Goal: Task Accomplishment & Management: Use online tool/utility

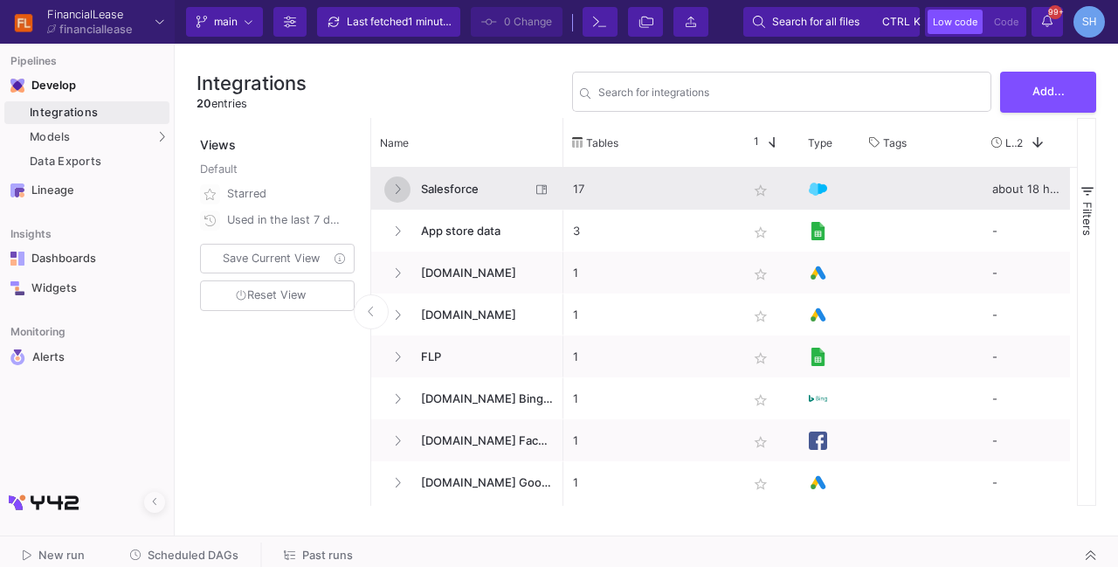
click at [400, 188] on button at bounding box center [397, 189] width 26 height 26
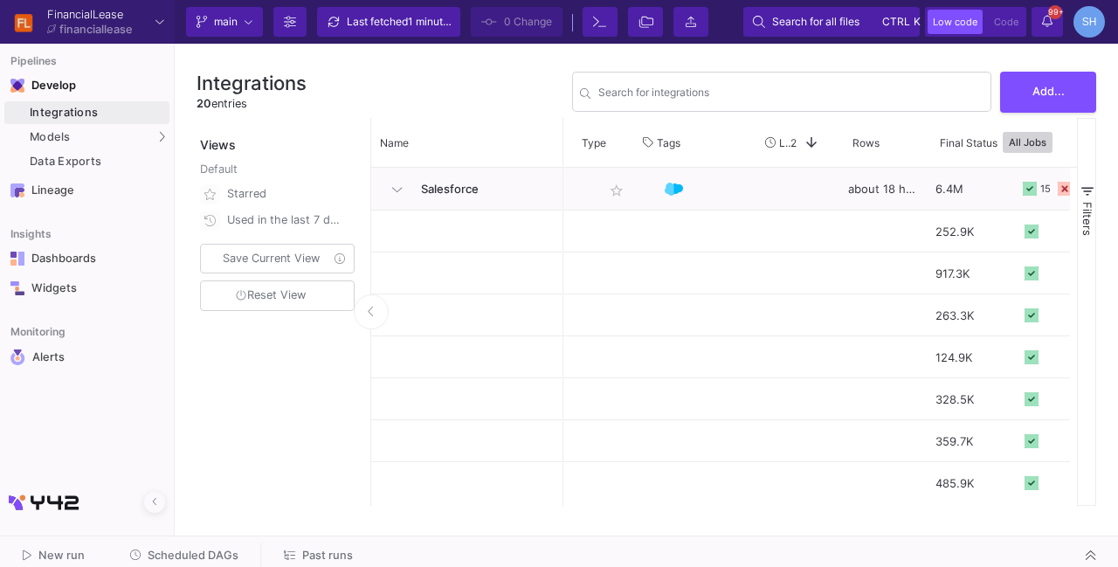
scroll to position [0, 233]
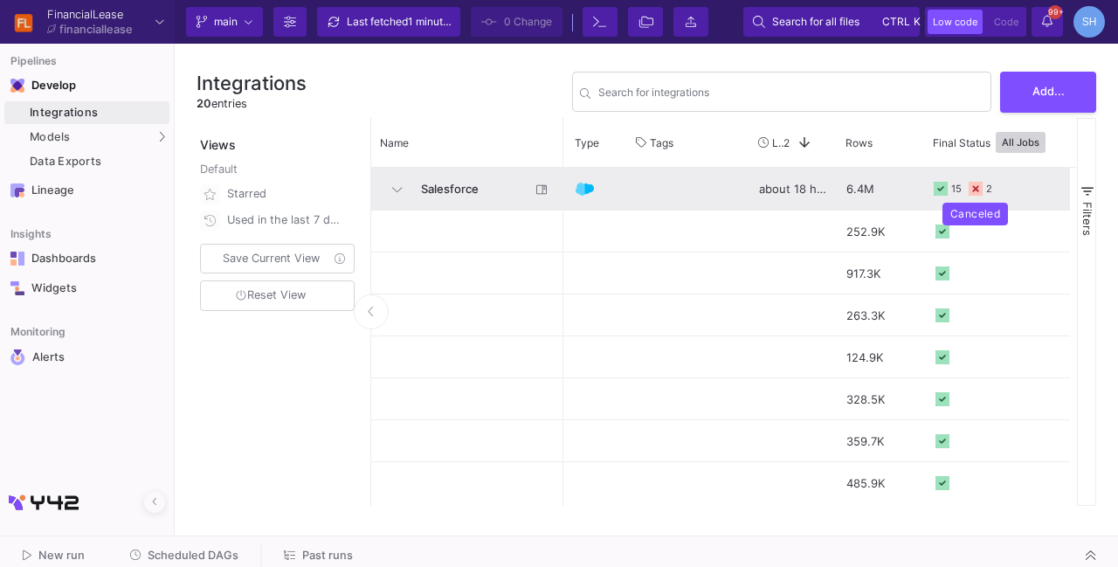
click at [973, 190] on icon at bounding box center [976, 189] width 14 height 14
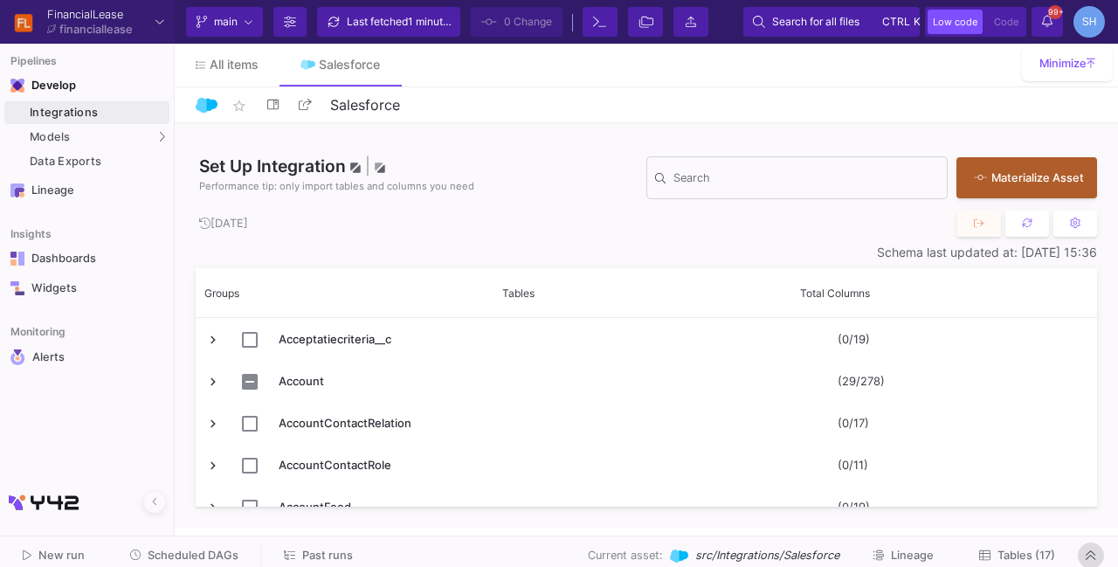
click at [1094, 556] on icon at bounding box center [1091, 554] width 10 height 11
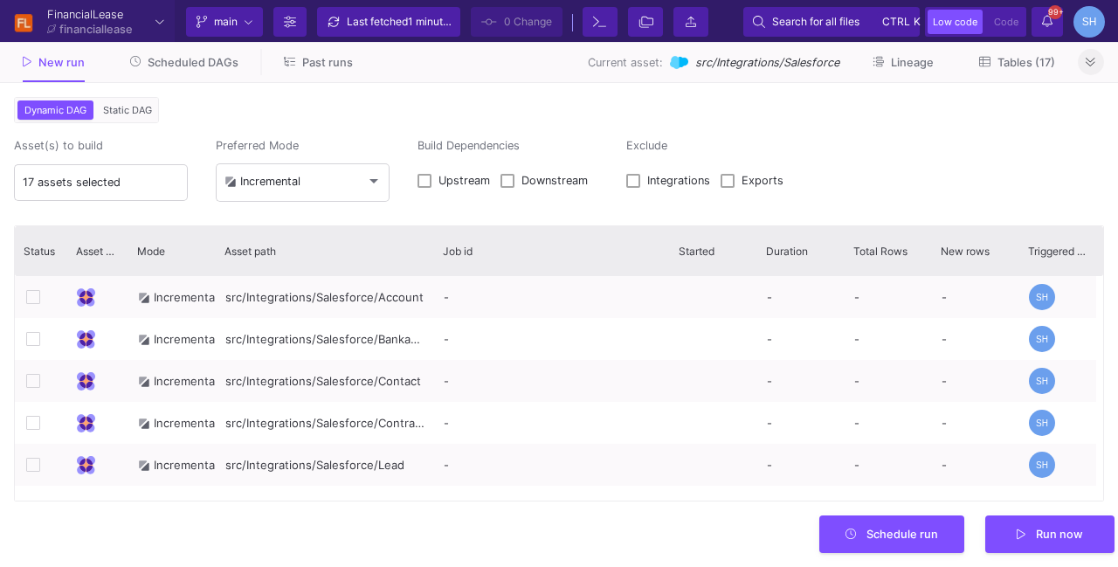
click at [306, 75] on button "Past runs" at bounding box center [318, 62] width 111 height 27
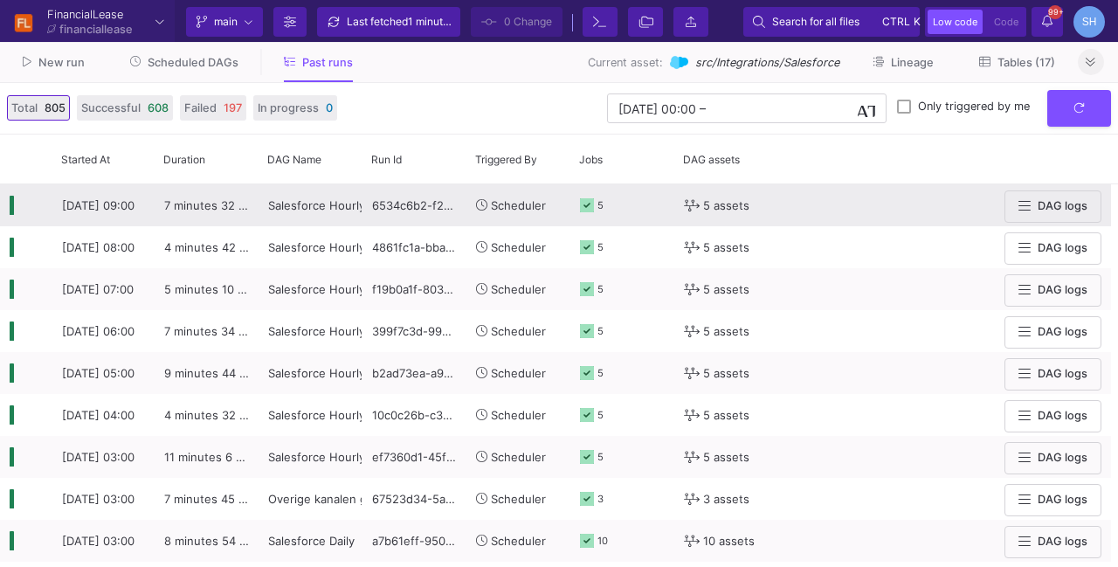
click at [197, 219] on div "7 minutes 32 seconds" at bounding box center [207, 205] width 104 height 42
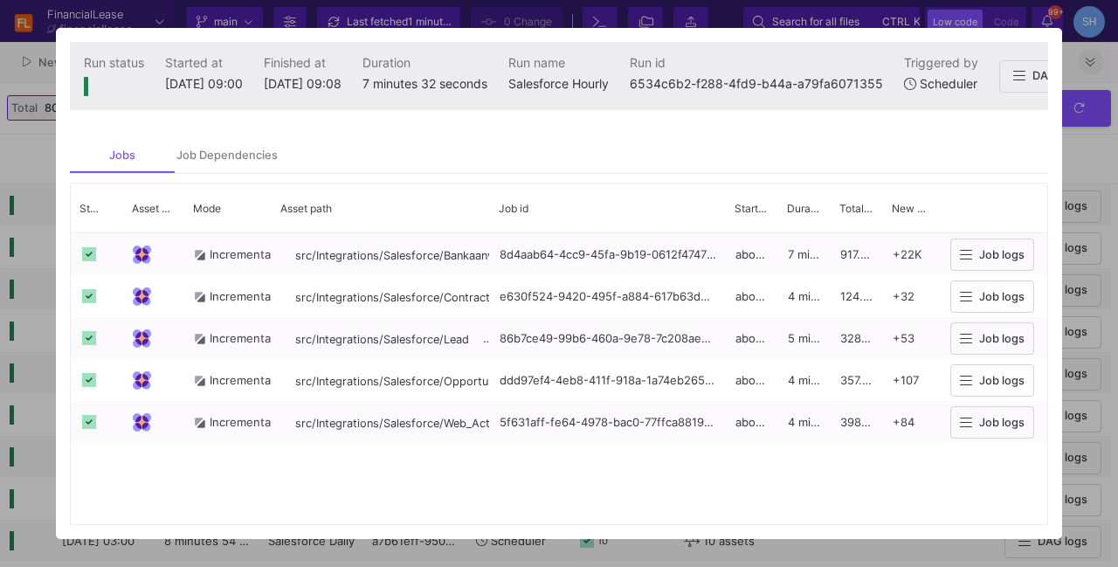
click at [1076, 179] on div at bounding box center [559, 283] width 1118 height 567
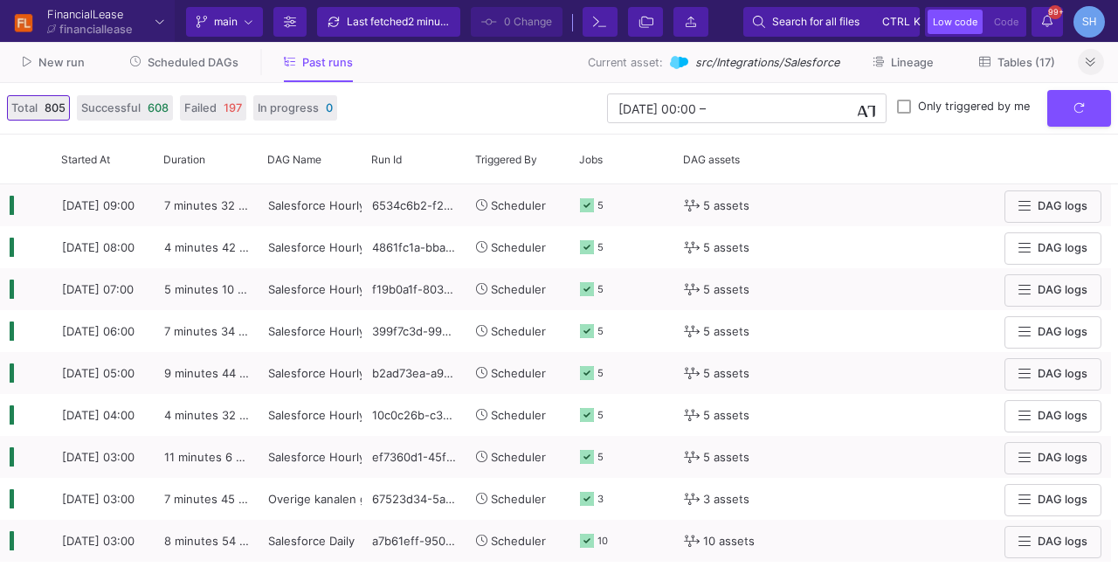
click at [1093, 56] on fa-icon at bounding box center [1091, 62] width 10 height 13
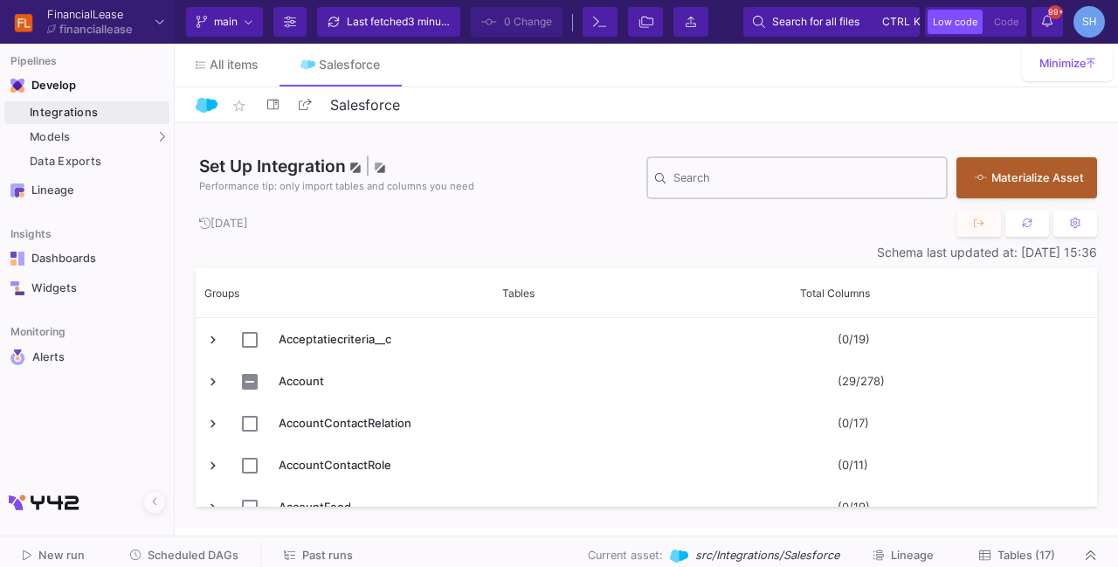
click at [728, 180] on input "Search" at bounding box center [806, 181] width 266 height 14
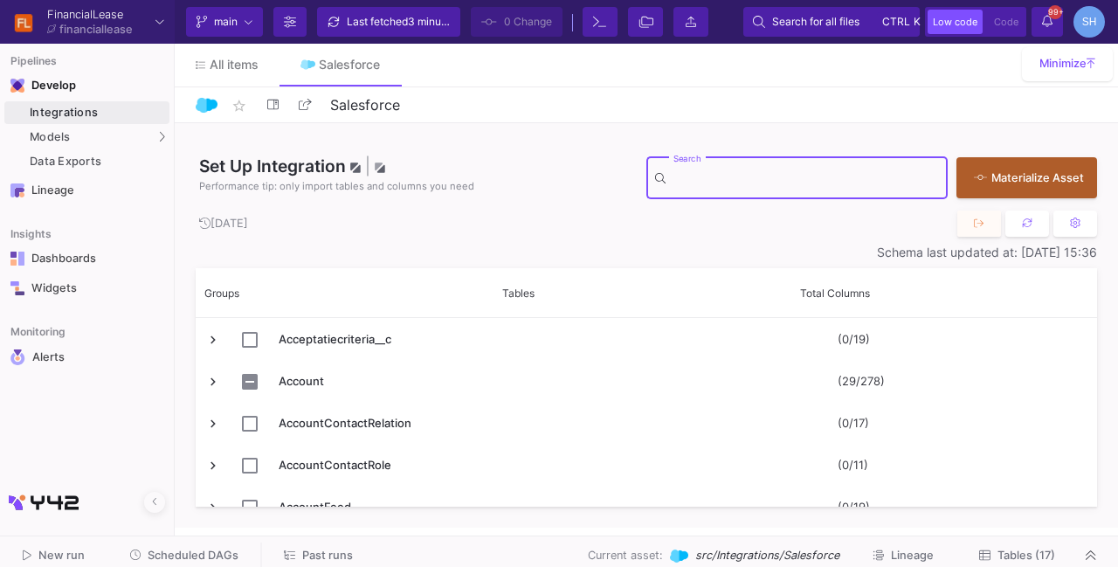
paste input "bank_inlossing_c"
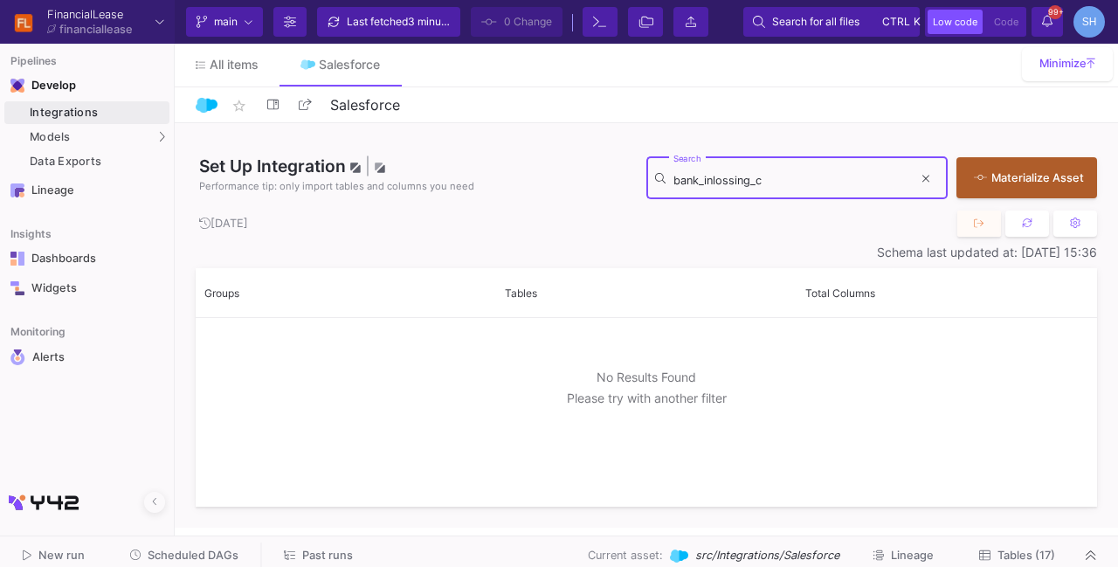
type input "bank_inlossing_c"
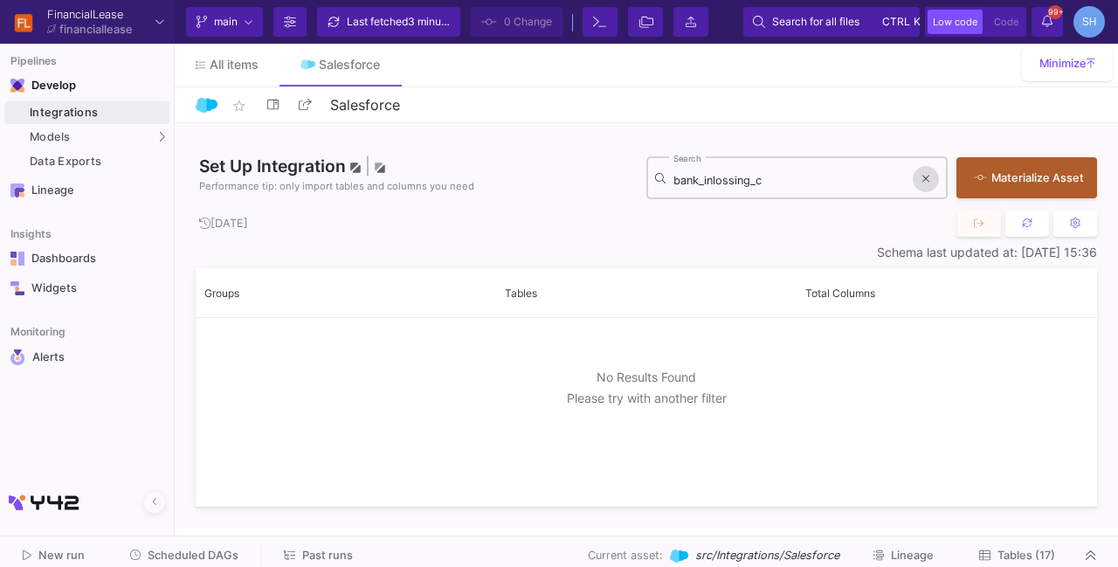
click at [916, 179] on button at bounding box center [926, 179] width 26 height 26
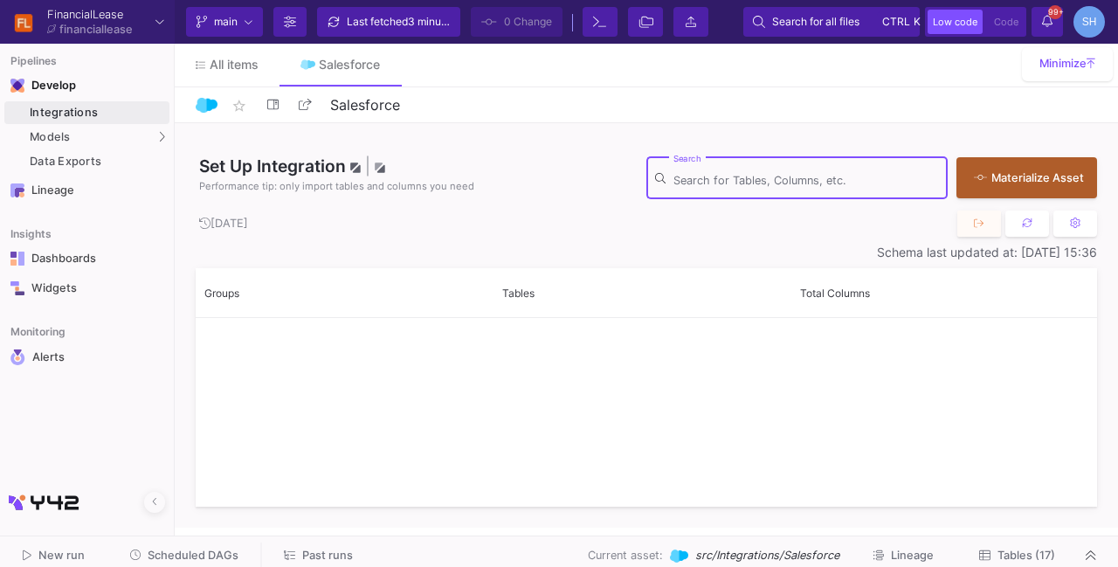
scroll to position [1102, 0]
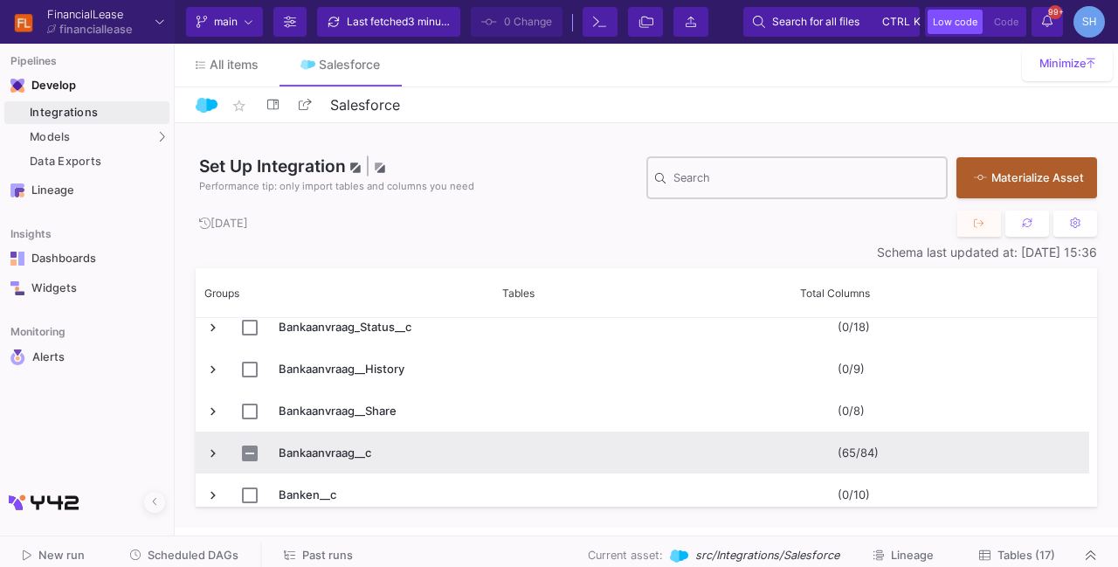
click at [207, 453] on span "Press SPACE to select this row." at bounding box center [213, 453] width 16 height 16
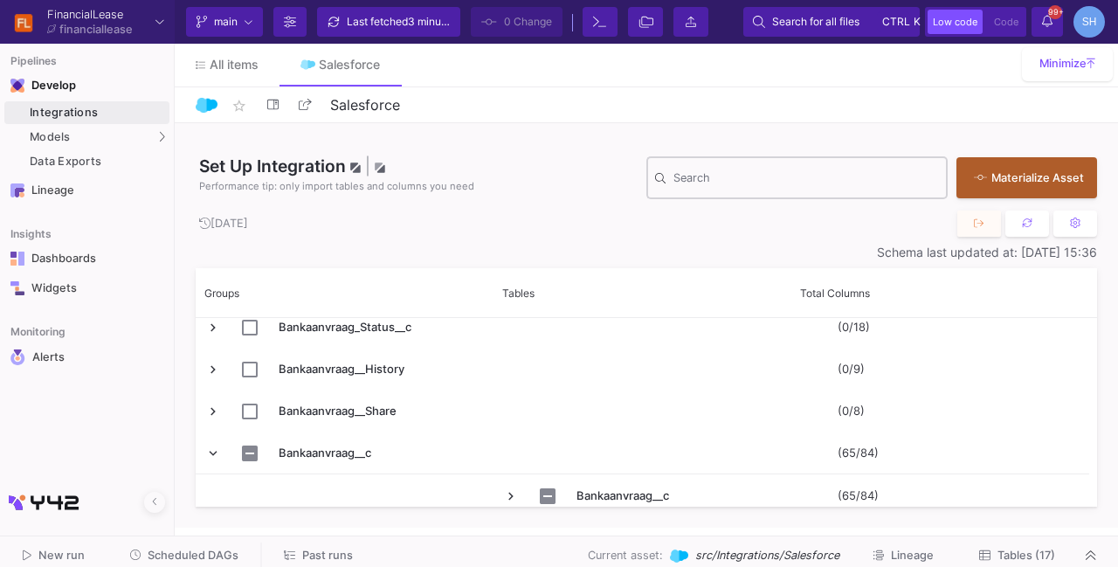
click at [707, 190] on div "Search" at bounding box center [806, 176] width 266 height 45
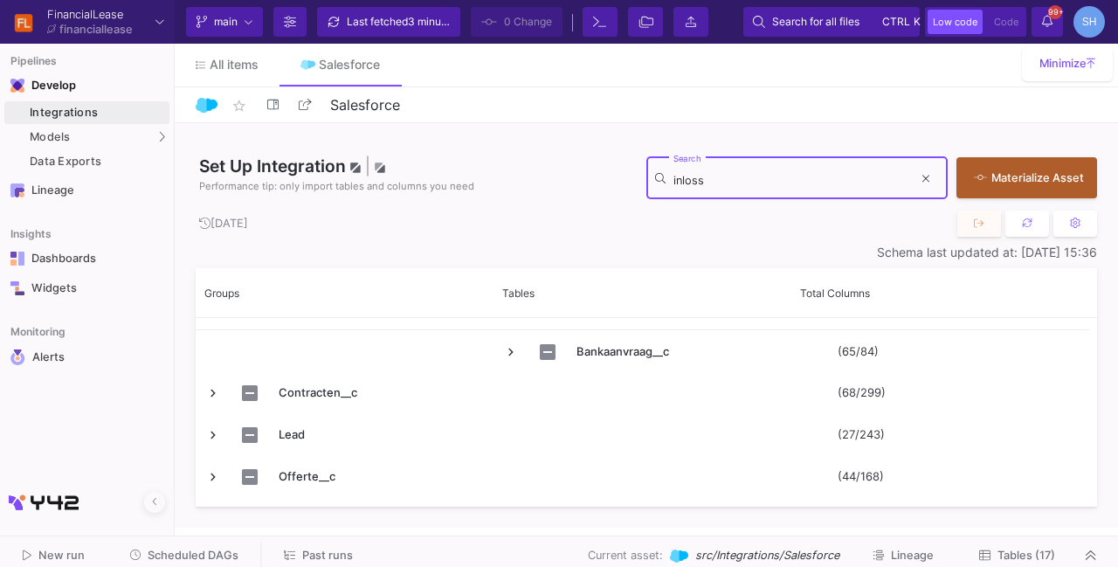
scroll to position [0, 0]
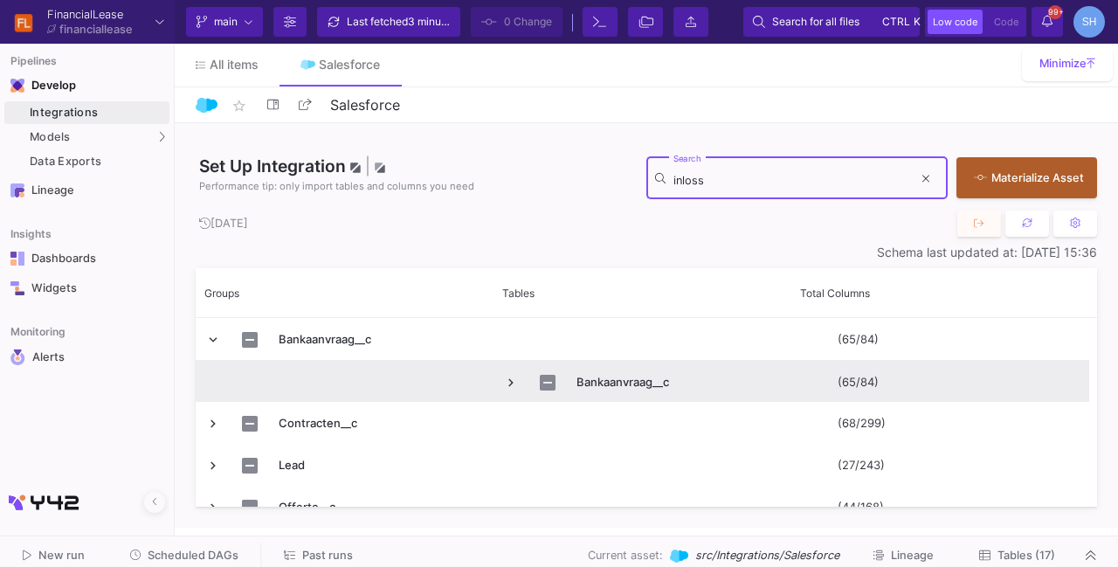
type input "inloss"
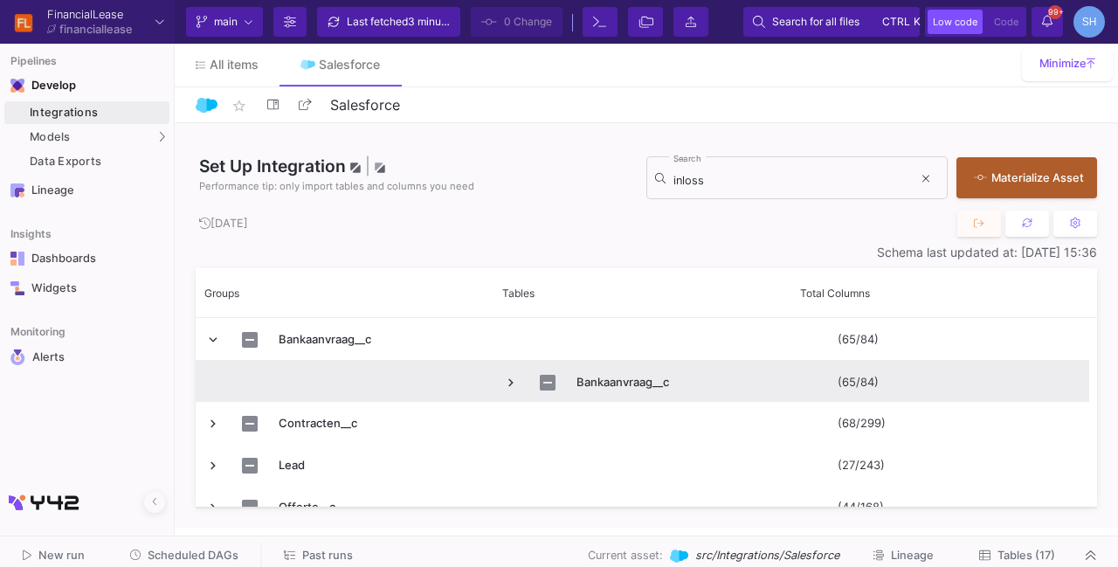
click at [509, 386] on span "Press SPACE to select this row." at bounding box center [511, 383] width 16 height 16
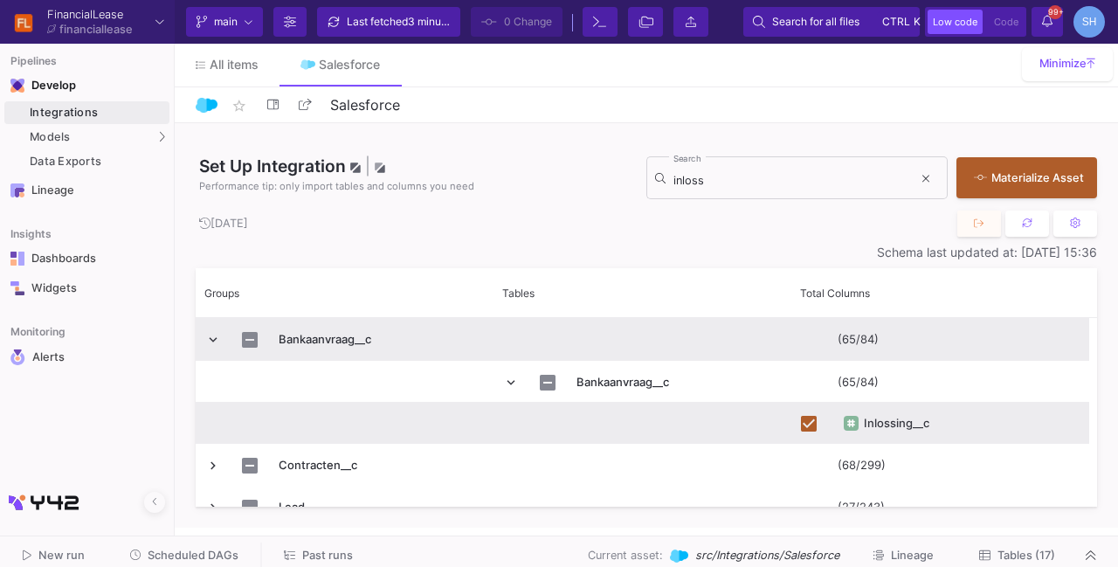
click at [218, 338] on span "Press SPACE to select this row." at bounding box center [213, 340] width 16 height 16
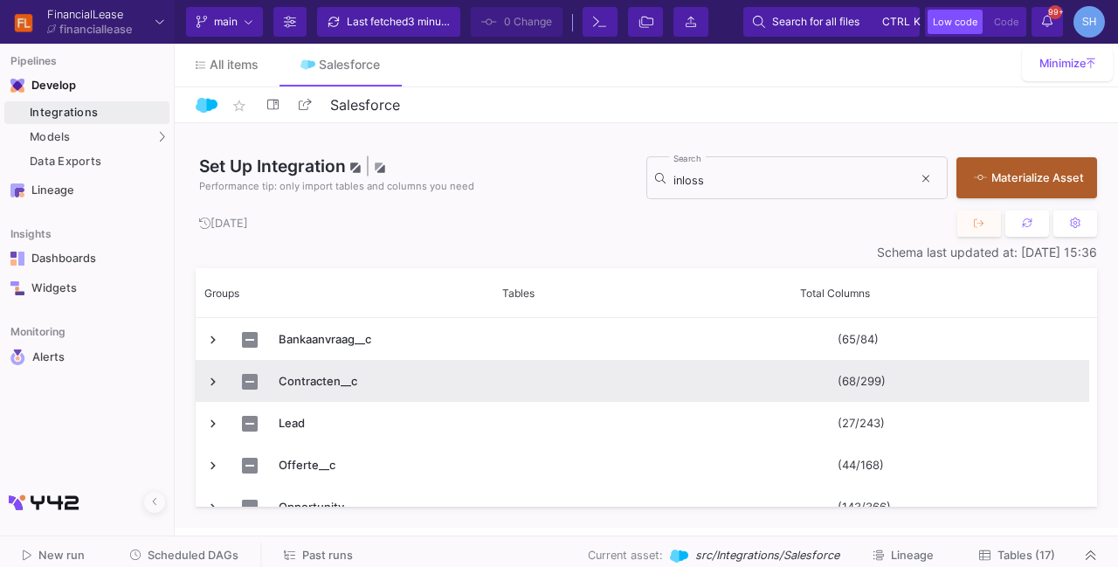
click at [213, 380] on span "Press SPACE to select this row." at bounding box center [213, 382] width 16 height 16
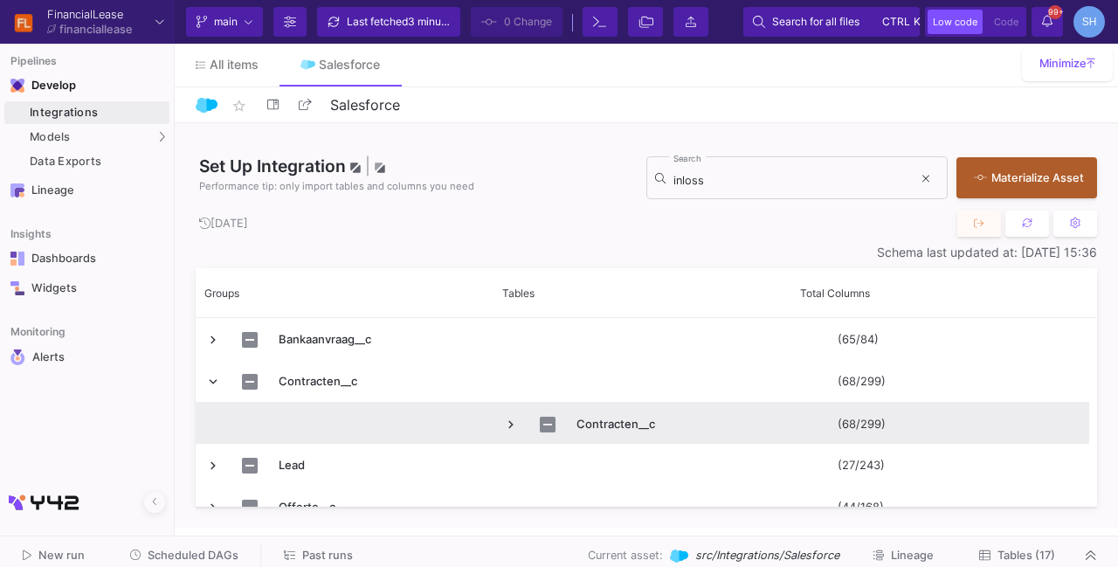
click at [510, 429] on span "Press SPACE to select this row." at bounding box center [511, 425] width 16 height 16
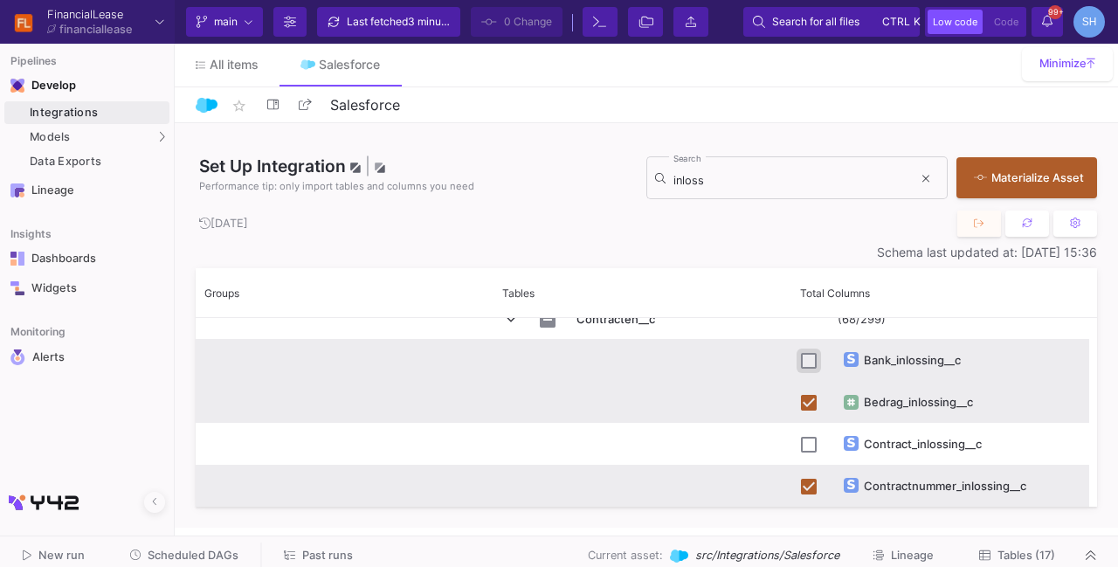
click at [808, 357] on input "Press Space to toggle row selection (unchecked)" at bounding box center [809, 361] width 16 height 16
checkbox input "true"
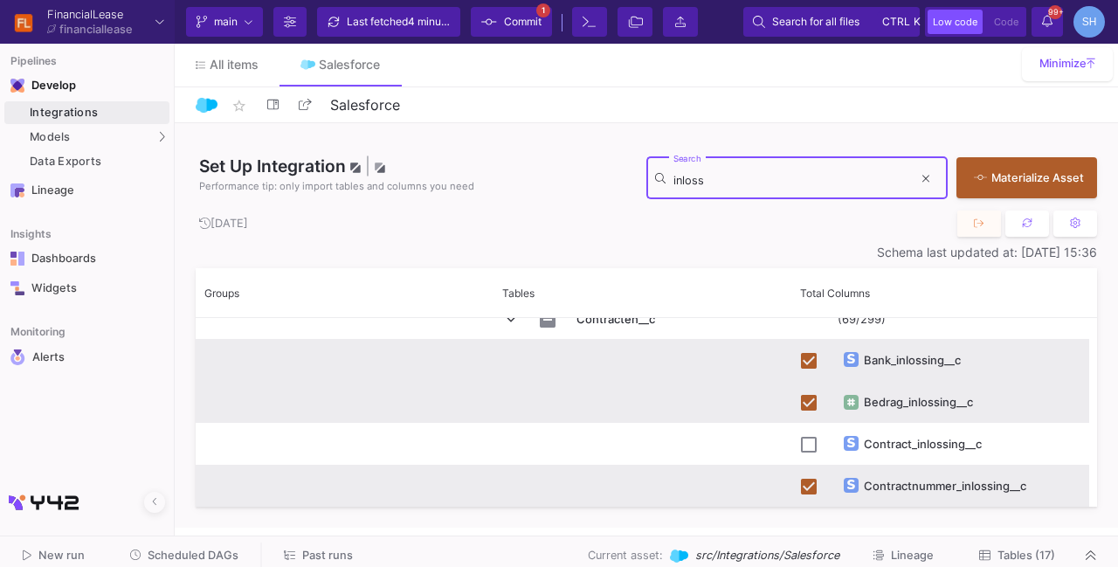
click at [714, 186] on input "inloss" at bounding box center [792, 181] width 239 height 14
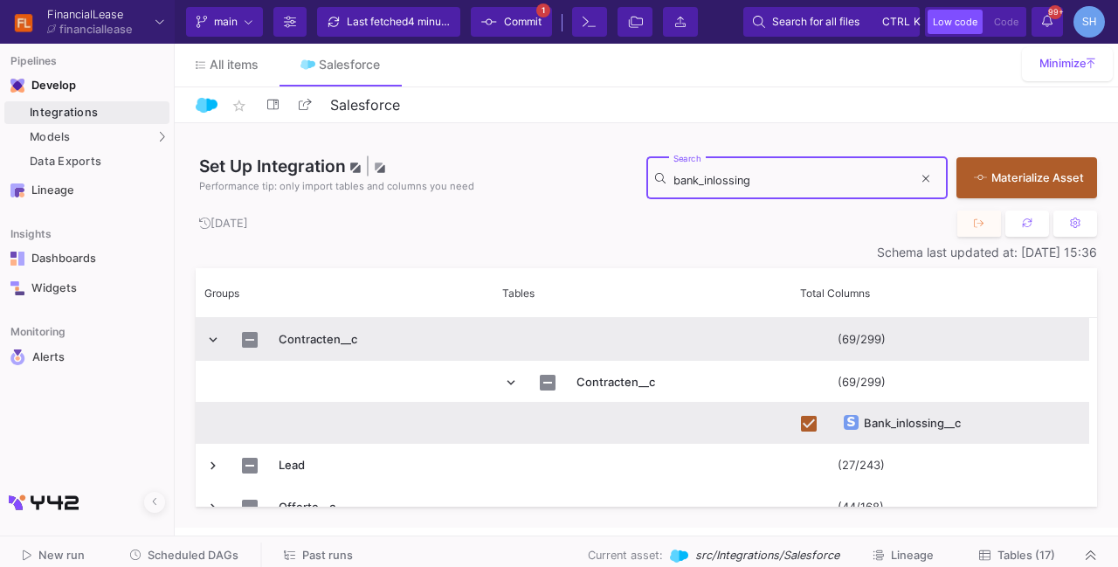
type input "bank_inlossing"
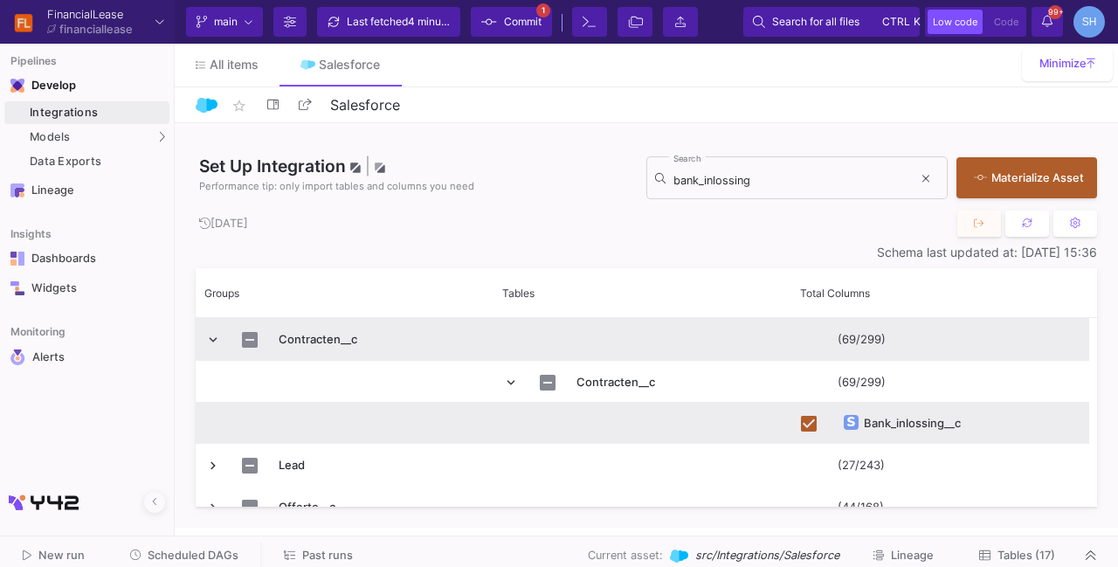
click at [209, 336] on span "Press SPACE to select this row." at bounding box center [213, 340] width 16 height 16
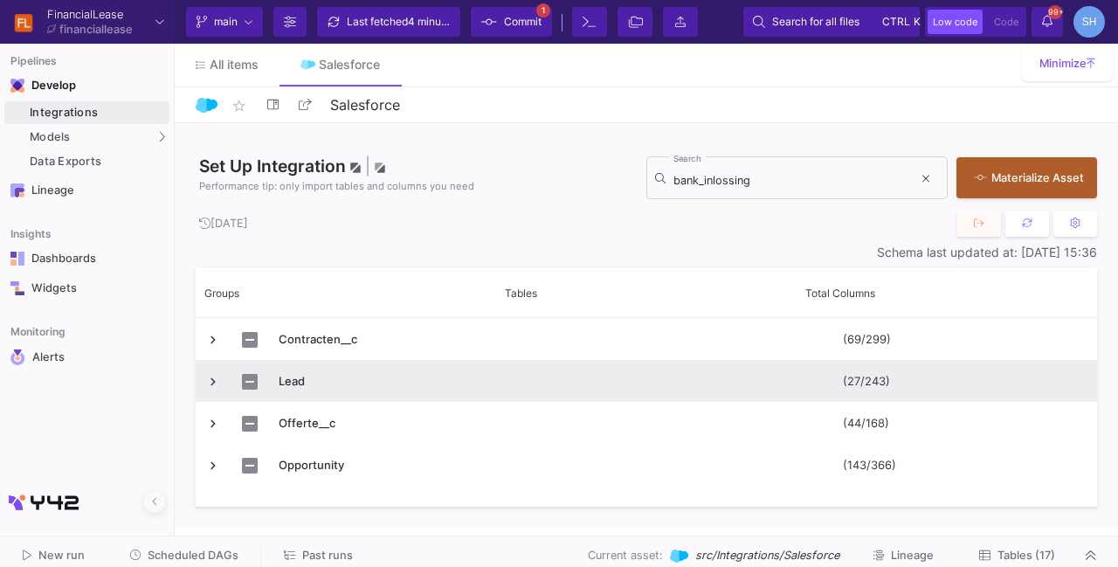
click at [212, 386] on span "Press SPACE to select this row." at bounding box center [213, 382] width 16 height 16
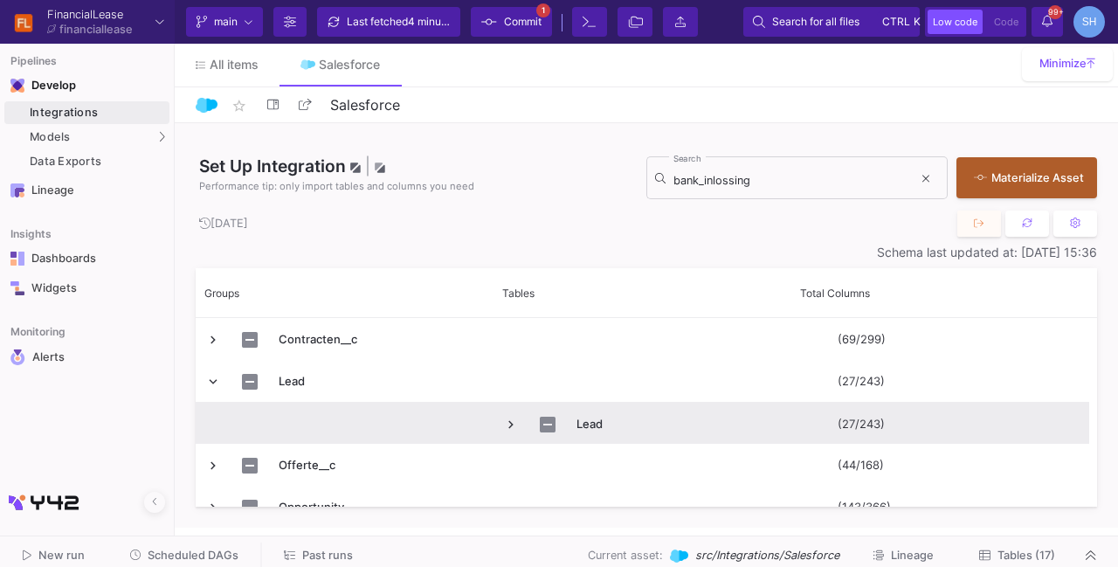
click at [512, 425] on span "Press SPACE to select this row." at bounding box center [511, 425] width 16 height 16
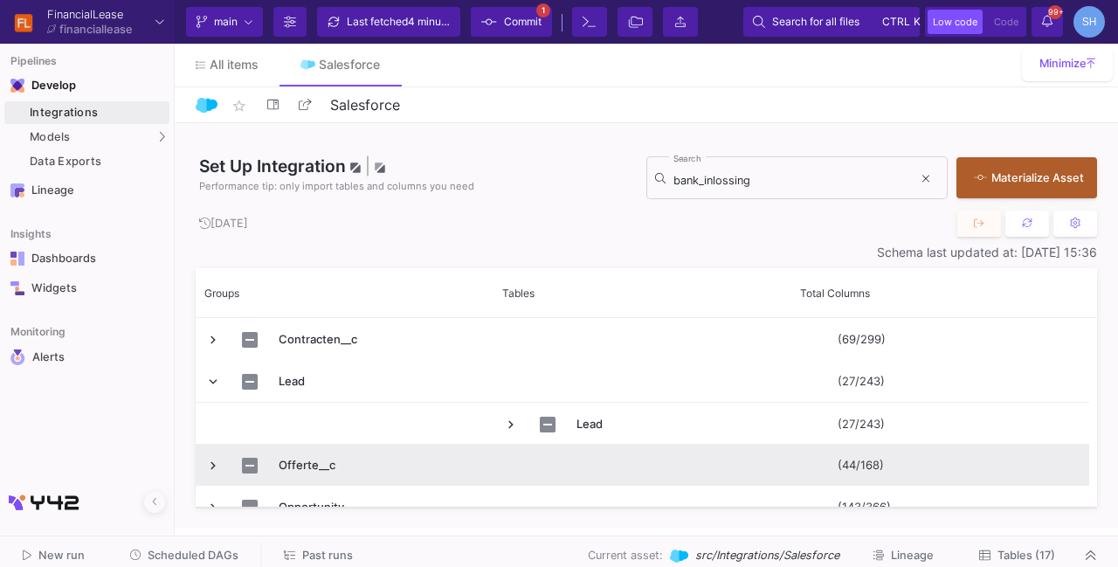
click at [212, 469] on span "Press SPACE to select this row." at bounding box center [213, 466] width 16 height 16
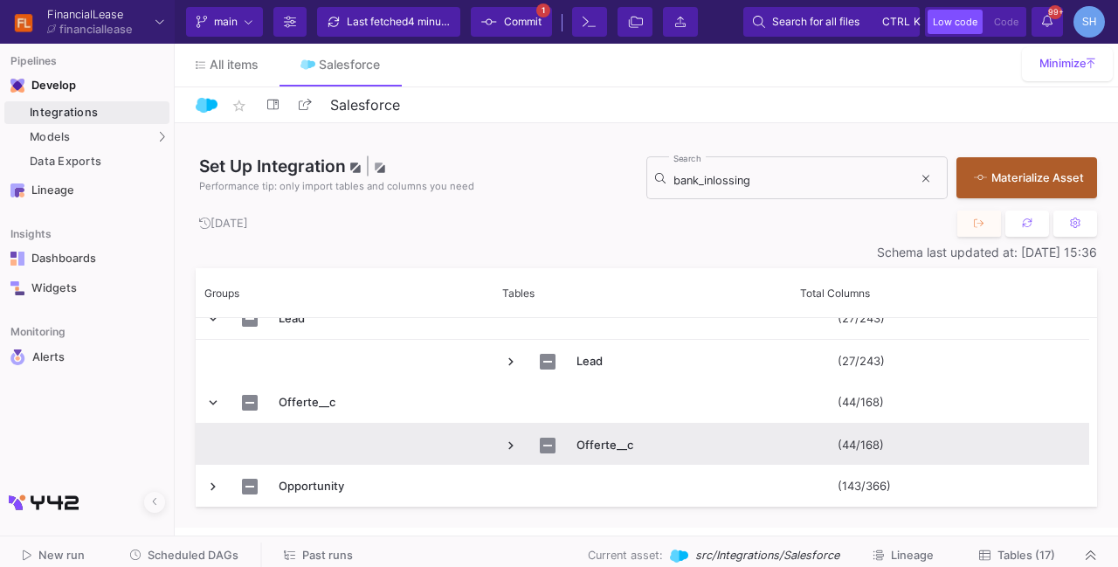
click at [507, 444] on span "Press SPACE to select this row." at bounding box center [511, 446] width 16 height 16
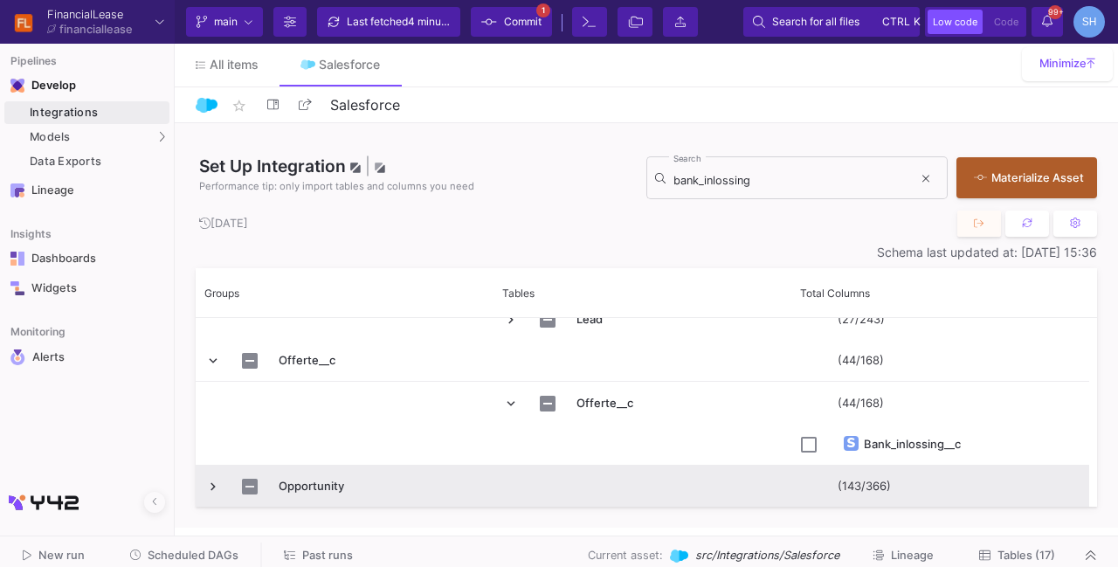
click at [210, 486] on span "Press SPACE to select this row." at bounding box center [213, 487] width 16 height 16
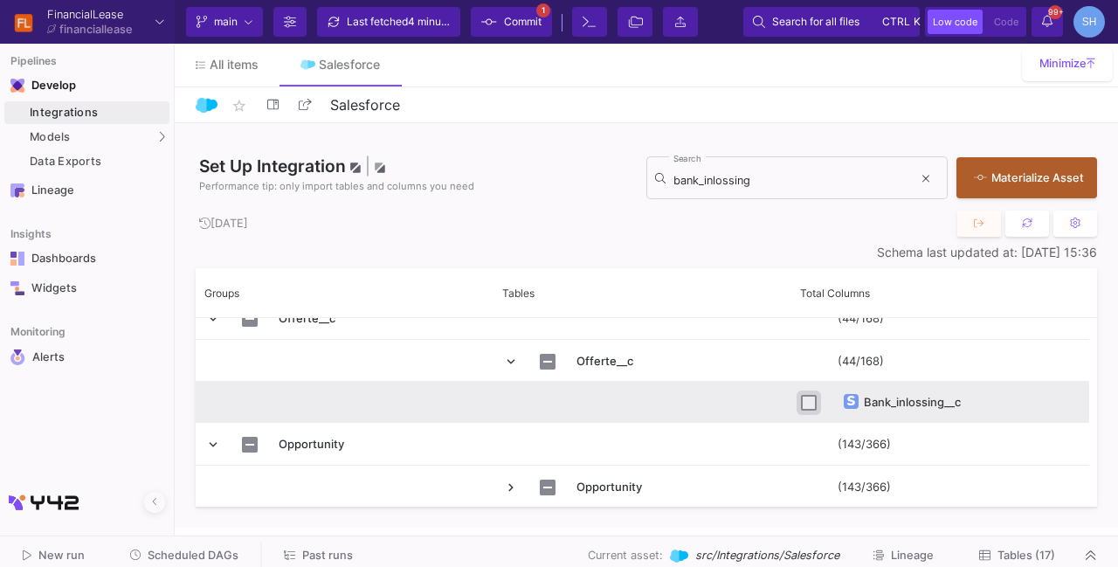
click at [805, 404] on input "Press Space to toggle row selection (unchecked)" at bounding box center [809, 403] width 16 height 16
click at [805, 404] on input "Press Space to toggle row selection (checked)" at bounding box center [809, 403] width 16 height 16
checkbox input "false"
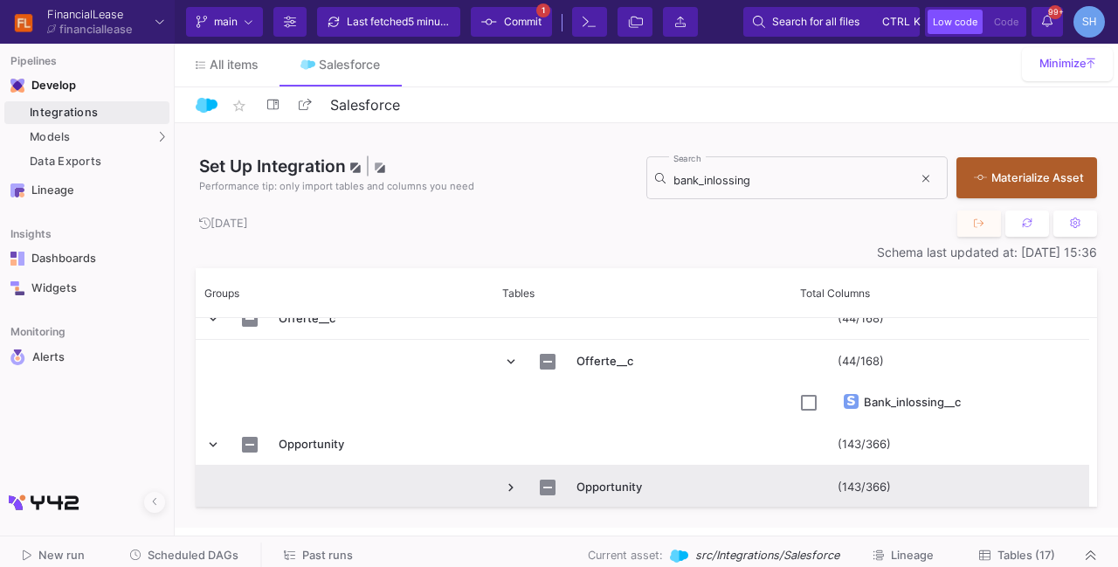
click at [510, 489] on span "Press SPACE to select this row." at bounding box center [511, 487] width 16 height 16
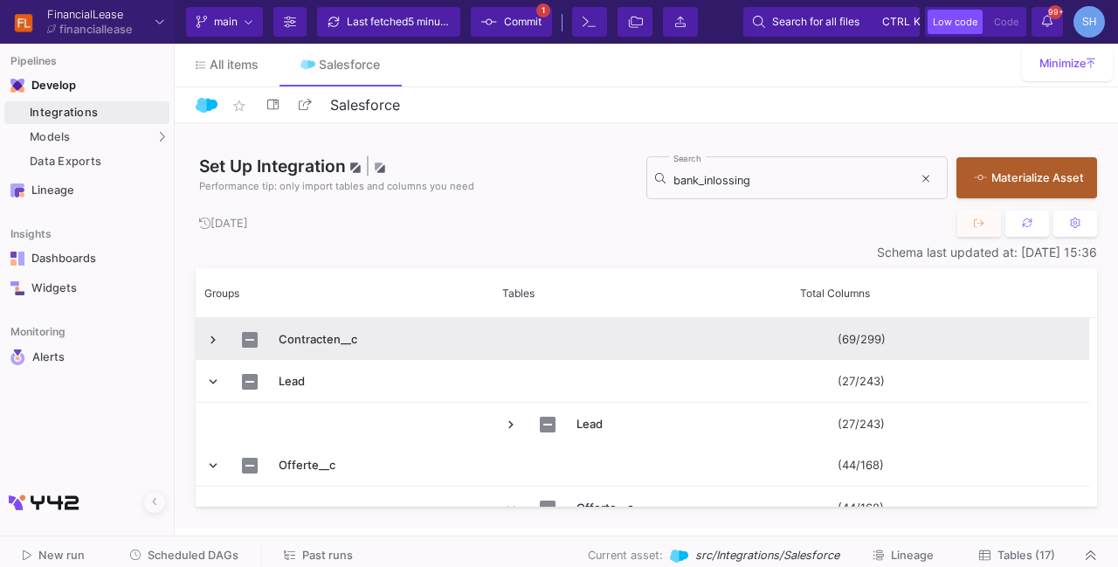
click at [212, 339] on span "Press SPACE to select this row." at bounding box center [213, 340] width 16 height 16
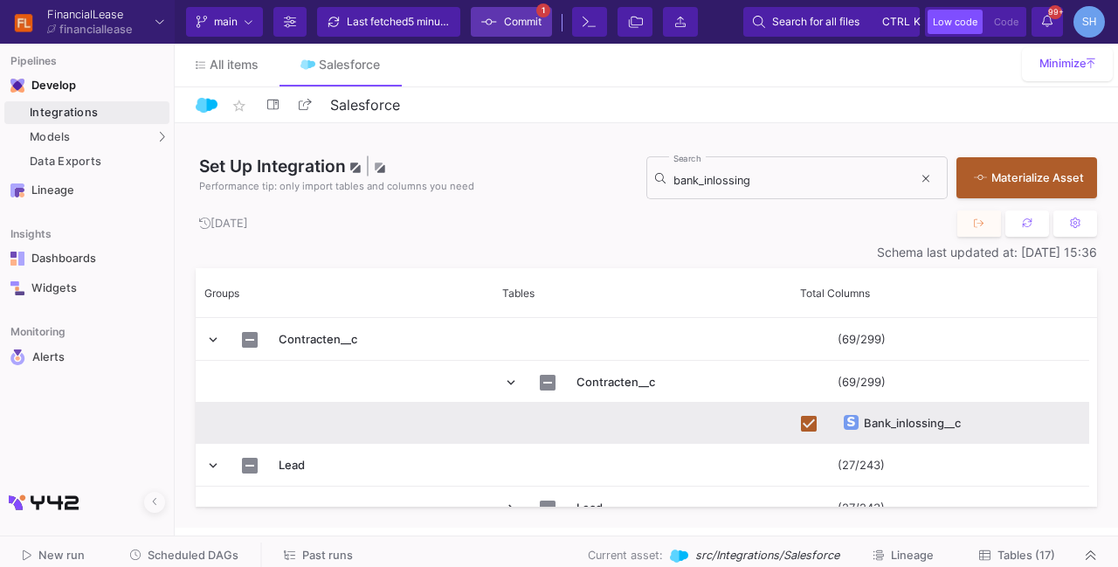
click at [505, 30] on span "Commit" at bounding box center [523, 22] width 38 height 26
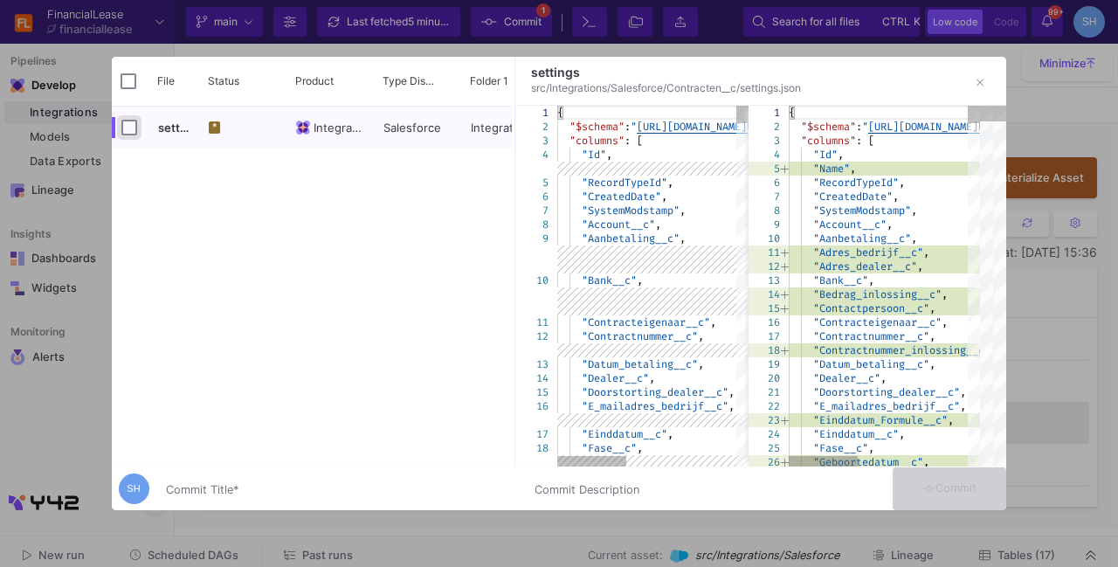
click at [126, 125] on input "Press Space to toggle row selection (unchecked)" at bounding box center [129, 128] width 16 height 16
checkbox input "true"
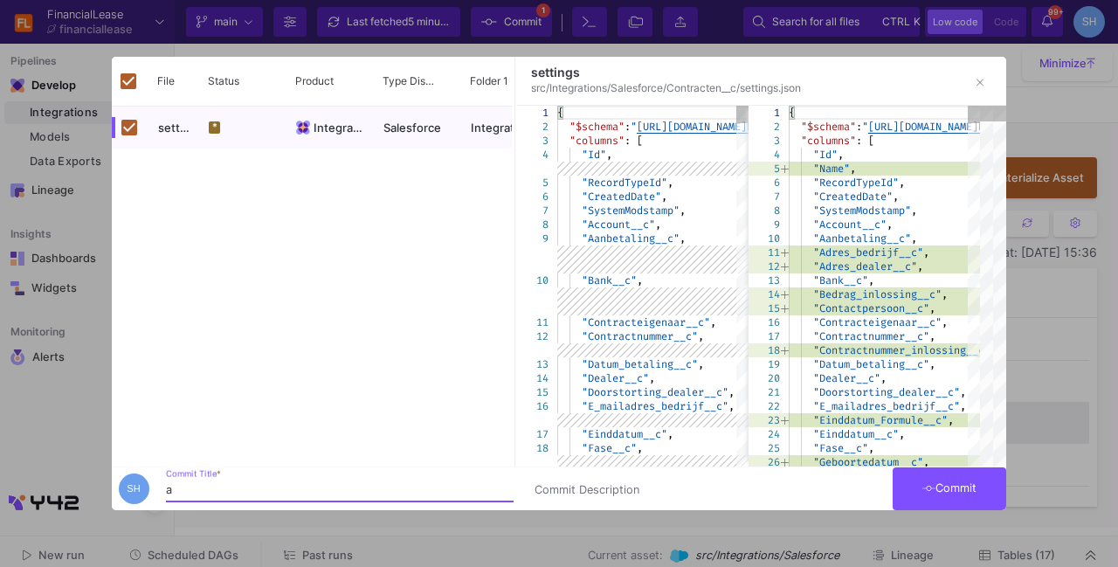
click at [196, 487] on input "a" at bounding box center [340, 490] width 348 height 14
type input "added bank_inlossing__c"
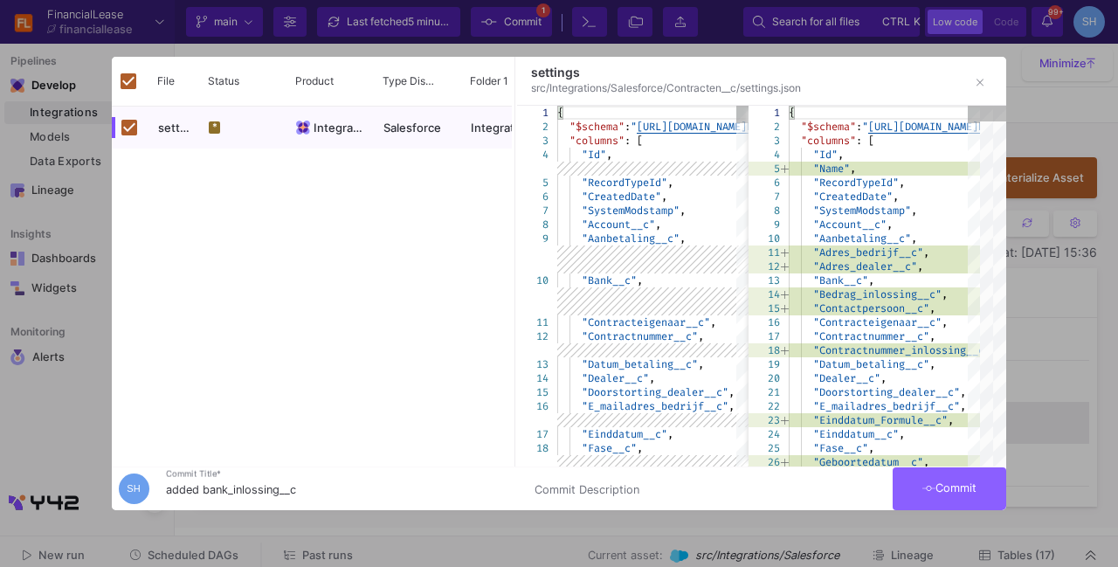
click at [961, 476] on button "Commit" at bounding box center [950, 488] width 114 height 43
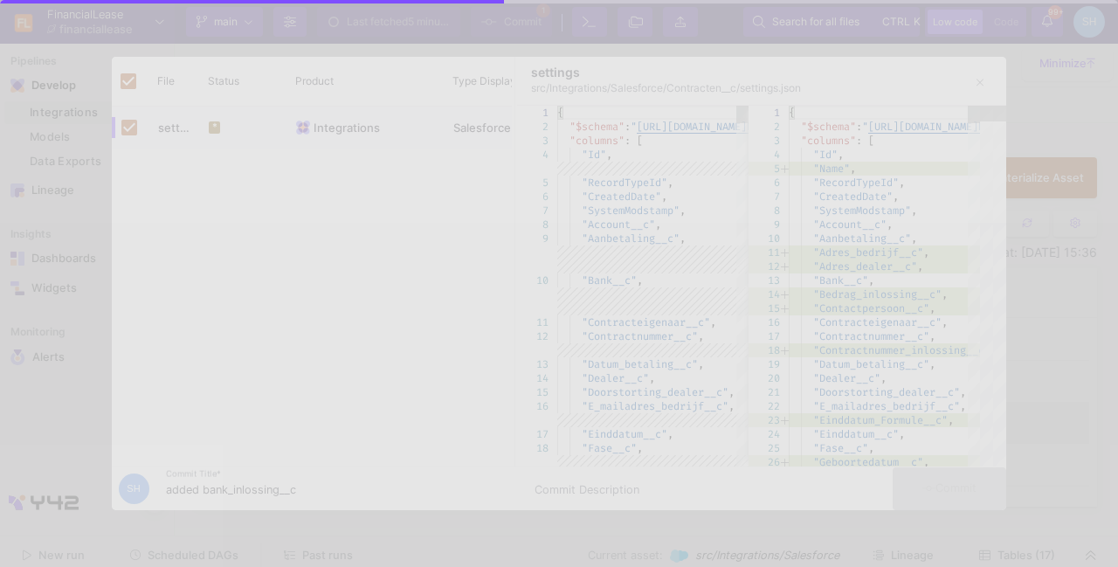
checkbox input "false"
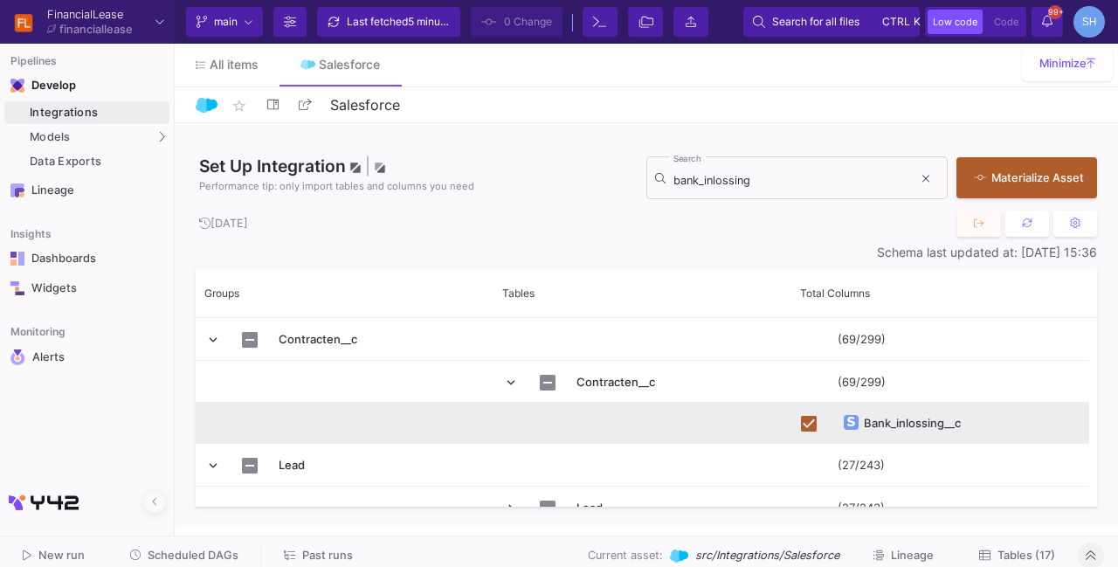
click at [1085, 544] on button at bounding box center [1091, 555] width 26 height 26
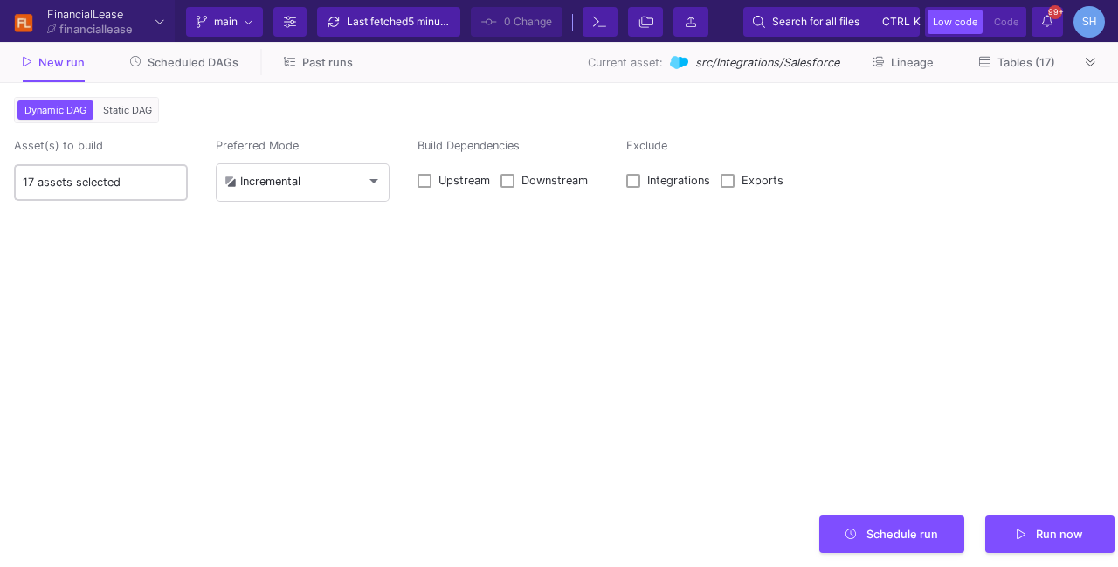
click at [138, 172] on div "17 assets selected" at bounding box center [101, 181] width 157 height 39
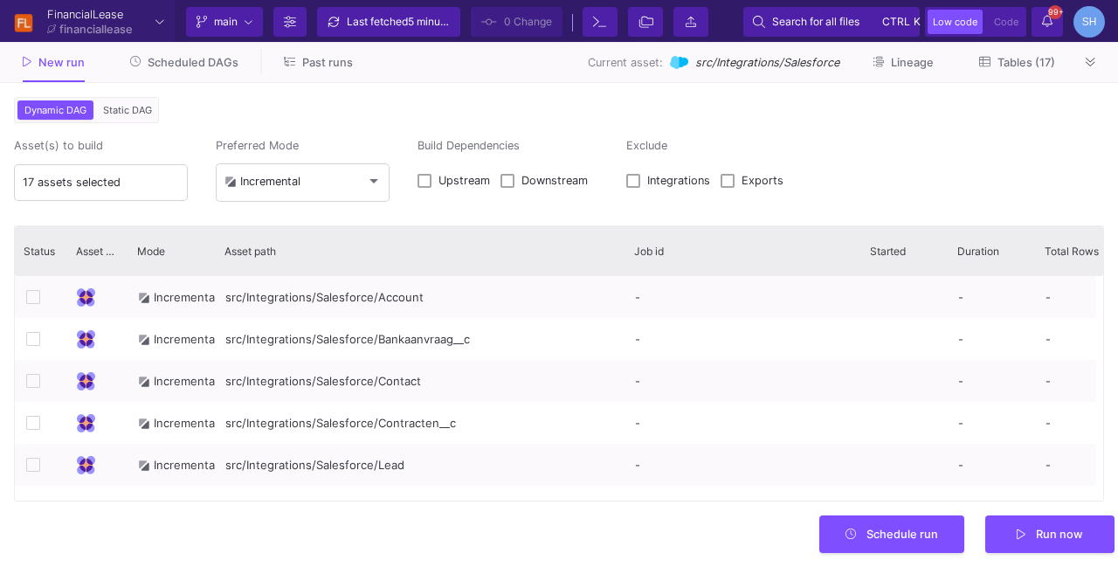
drag, startPoint x: 432, startPoint y: 252, endPoint x: 624, endPoint y: 271, distance: 192.1
click at [624, 271] on div at bounding box center [625, 250] width 7 height 49
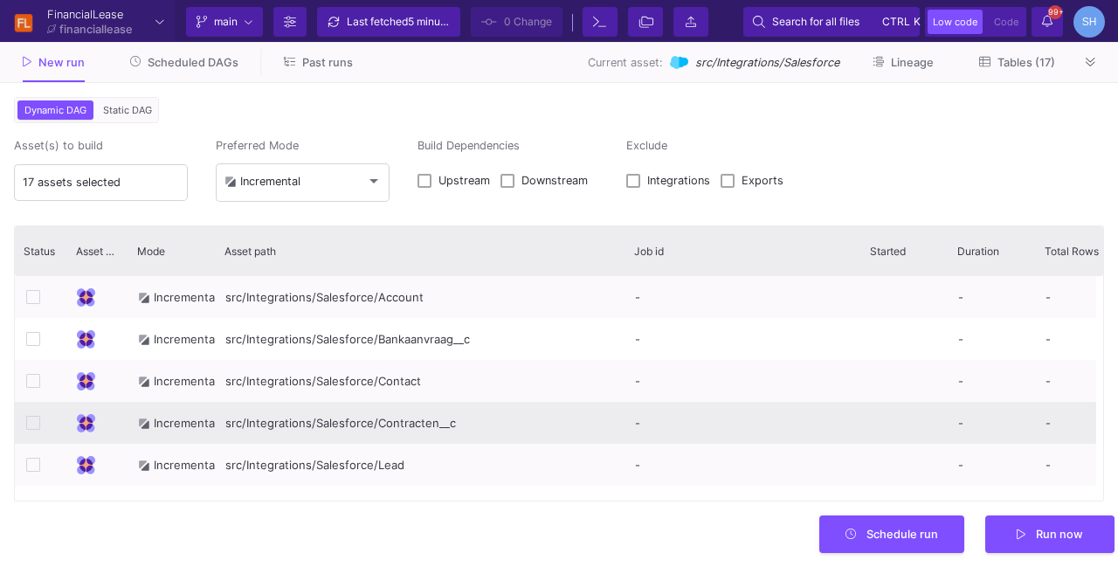
click at [33, 425] on icon at bounding box center [33, 423] width 14 height 14
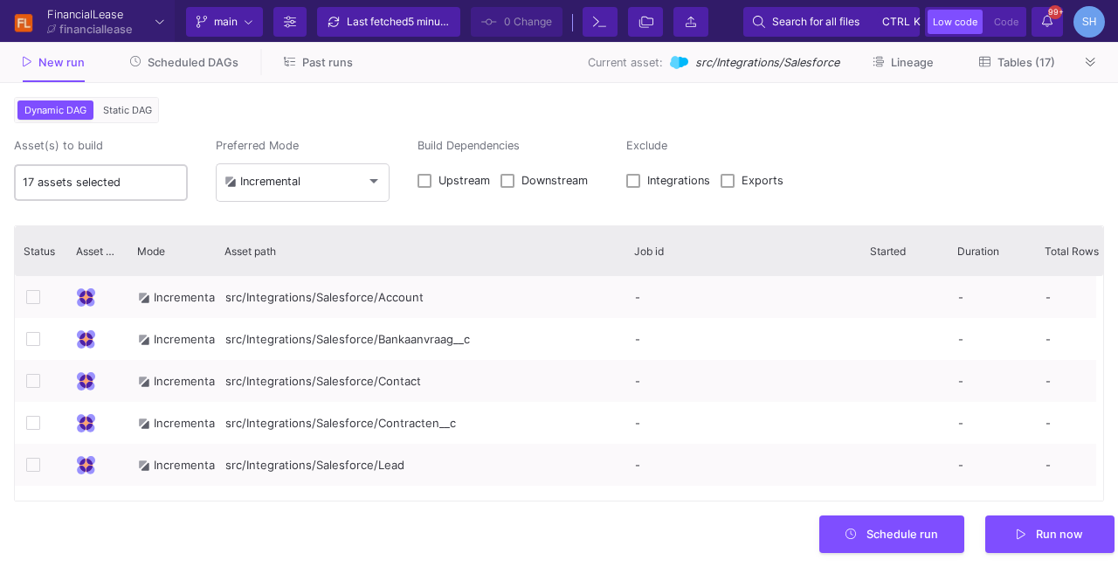
click at [129, 172] on div "17 assets selected" at bounding box center [101, 181] width 157 height 39
click at [140, 185] on input "17 assets selected" at bounding box center [101, 183] width 157 height 14
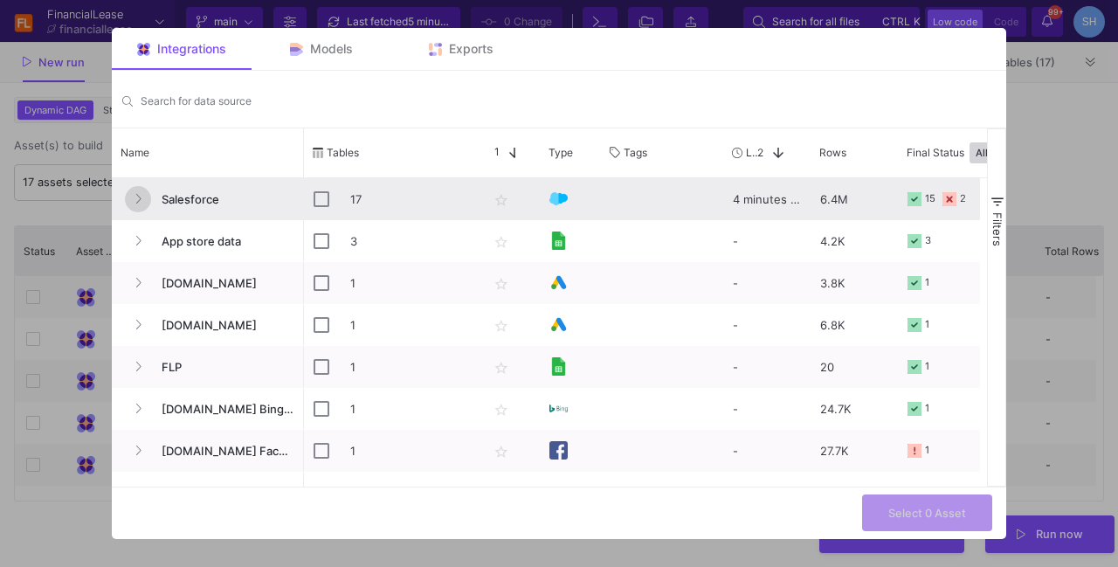
click at [131, 198] on button "Press SPACE to select this row." at bounding box center [138, 199] width 26 height 26
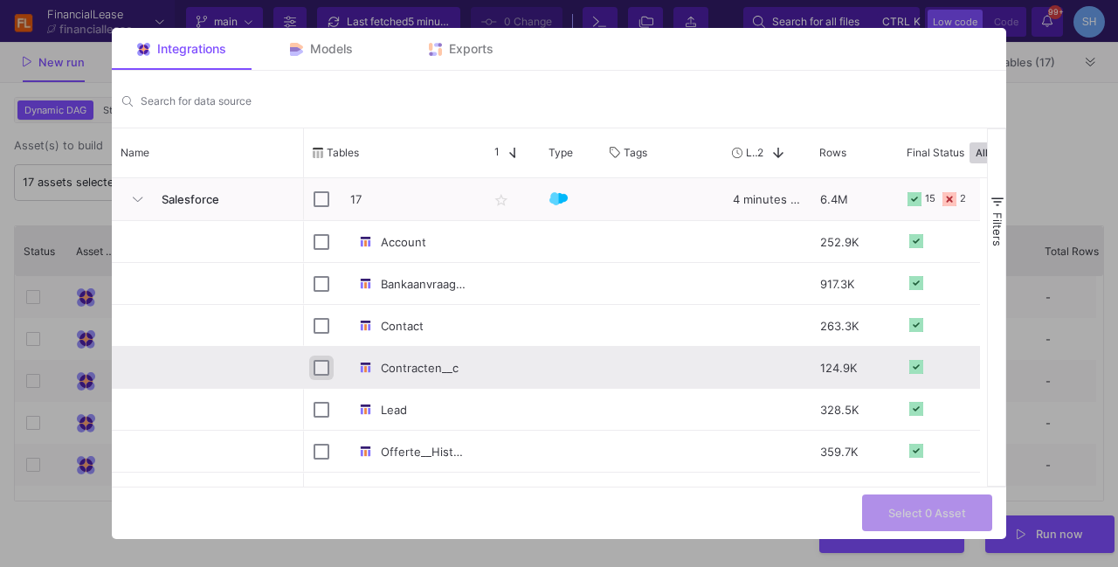
click at [321, 364] on input "Press Space to toggle row selection (unchecked)" at bounding box center [322, 368] width 16 height 16
checkbox input "true"
checkbox input "false"
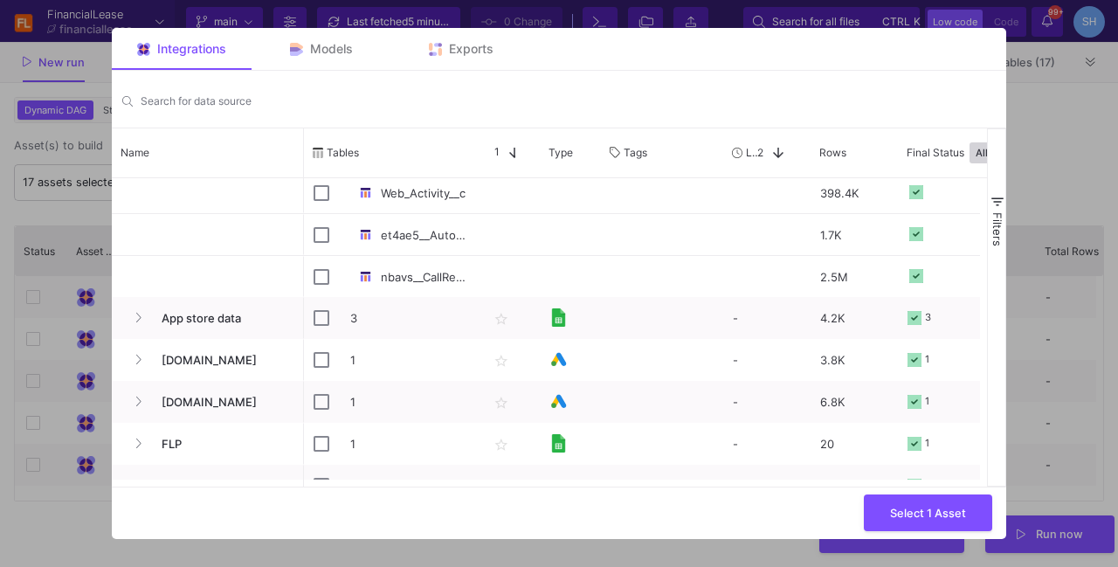
scroll to position [571, 0]
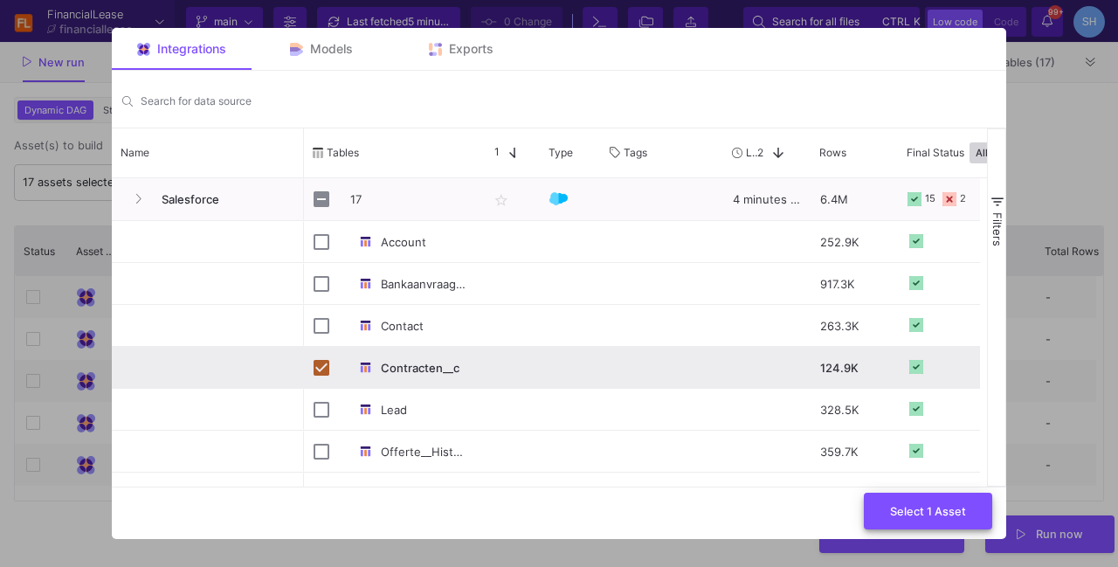
click at [893, 500] on button "Select 1 Asset" at bounding box center [928, 512] width 128 height 38
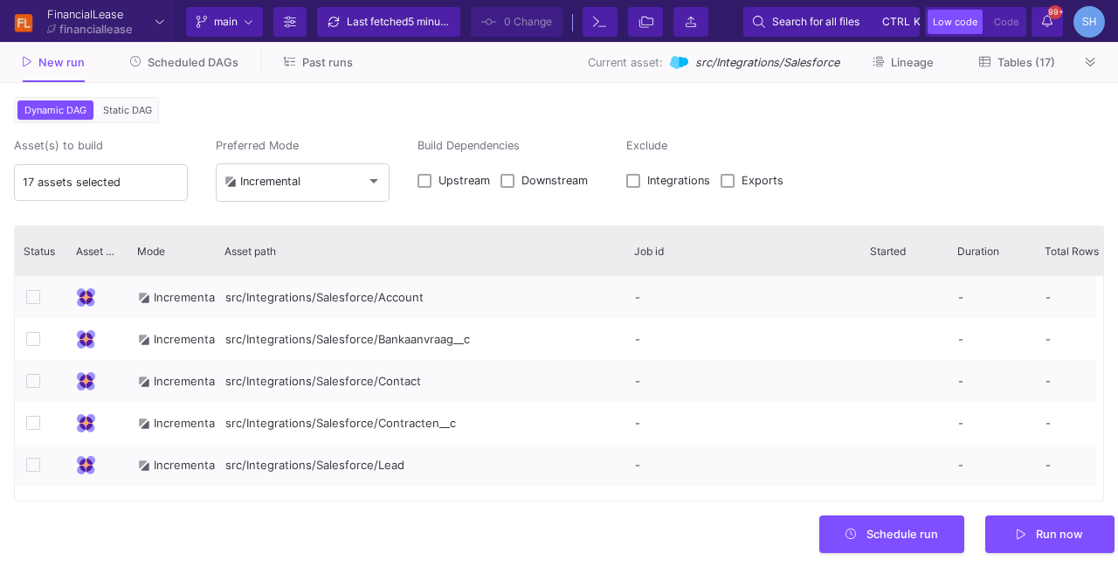
type input "1 asset selected"
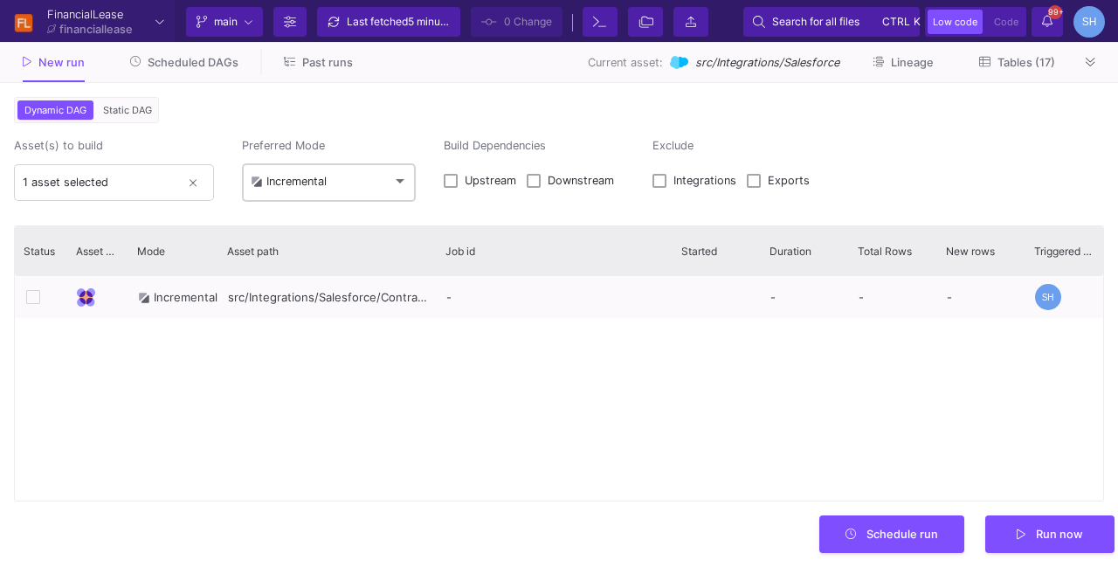
click at [327, 187] on div "Incremental" at bounding box center [289, 182] width 76 height 14
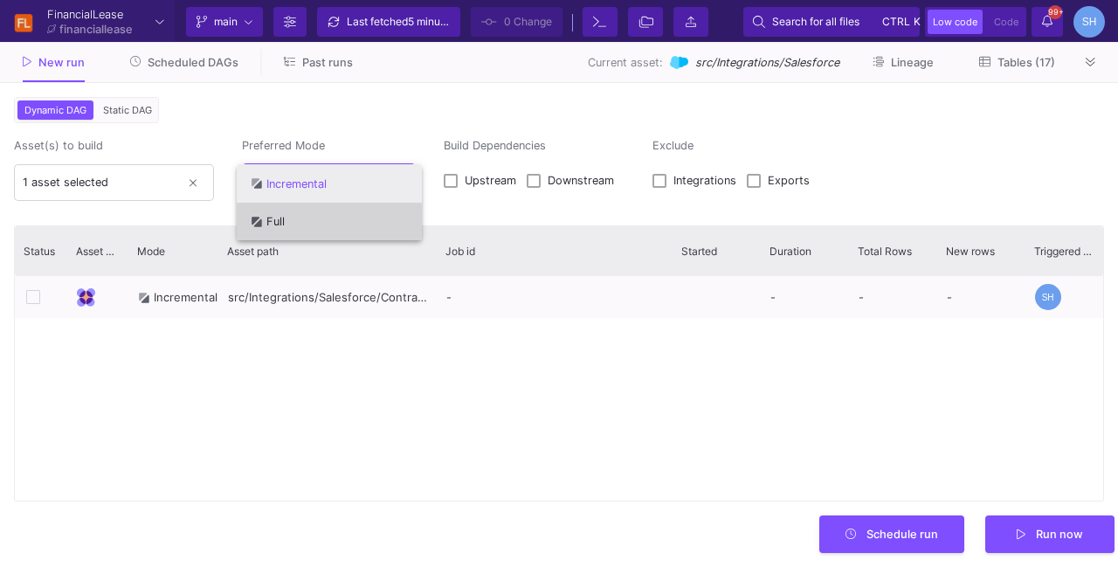
click at [327, 223] on span "Full" at bounding box center [329, 221] width 157 height 38
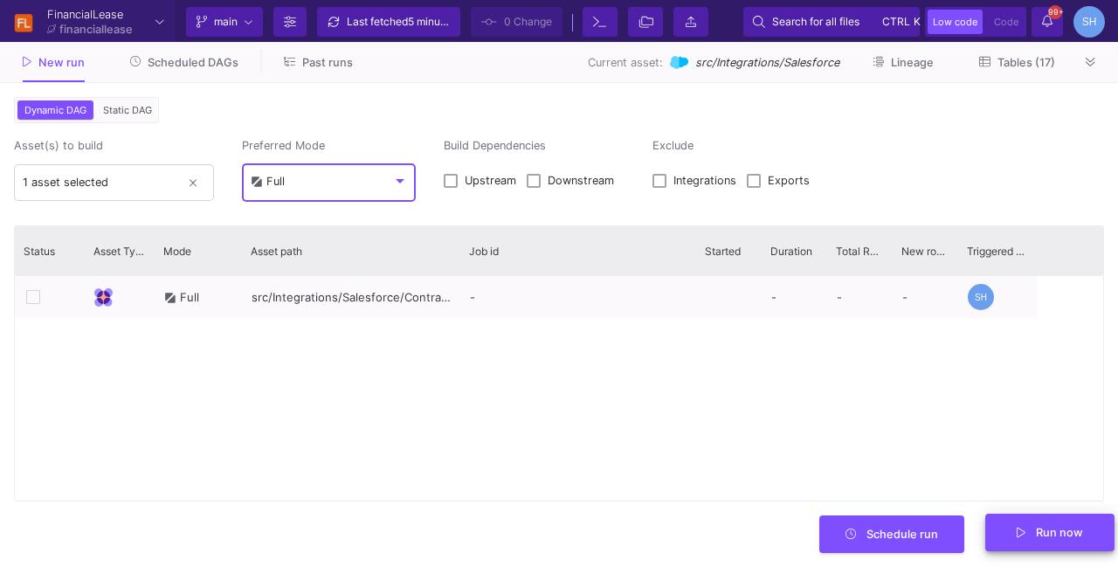
click at [1027, 552] on y42-smart-btn "Run now" at bounding box center [1039, 534] width 129 height 38
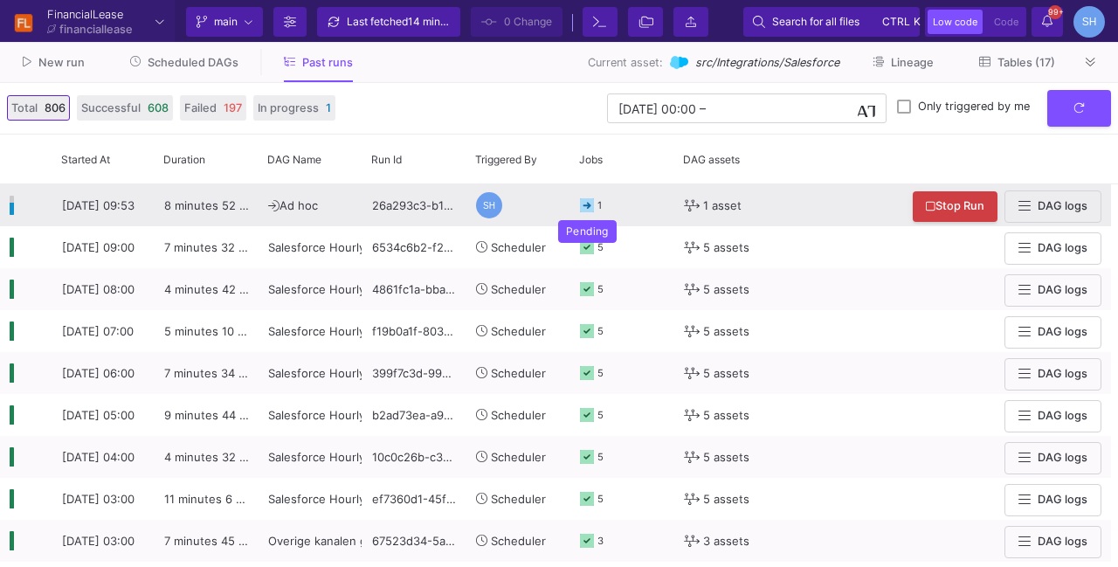
click at [585, 205] on icon at bounding box center [587, 205] width 14 height 14
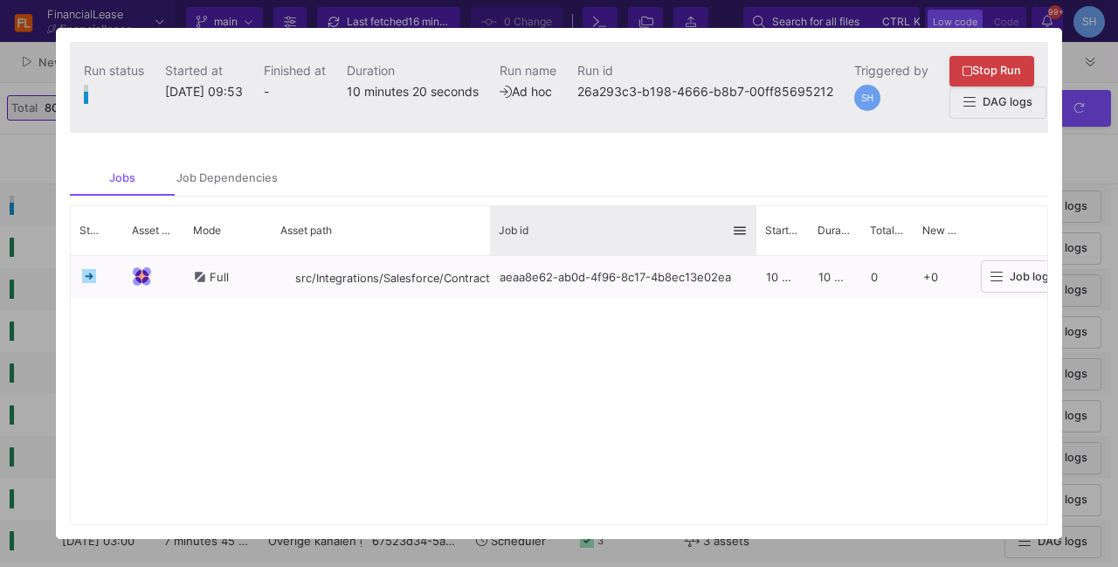
drag, startPoint x: 724, startPoint y: 234, endPoint x: 755, endPoint y: 219, distance: 34.0
click at [755, 219] on div at bounding box center [756, 230] width 7 height 49
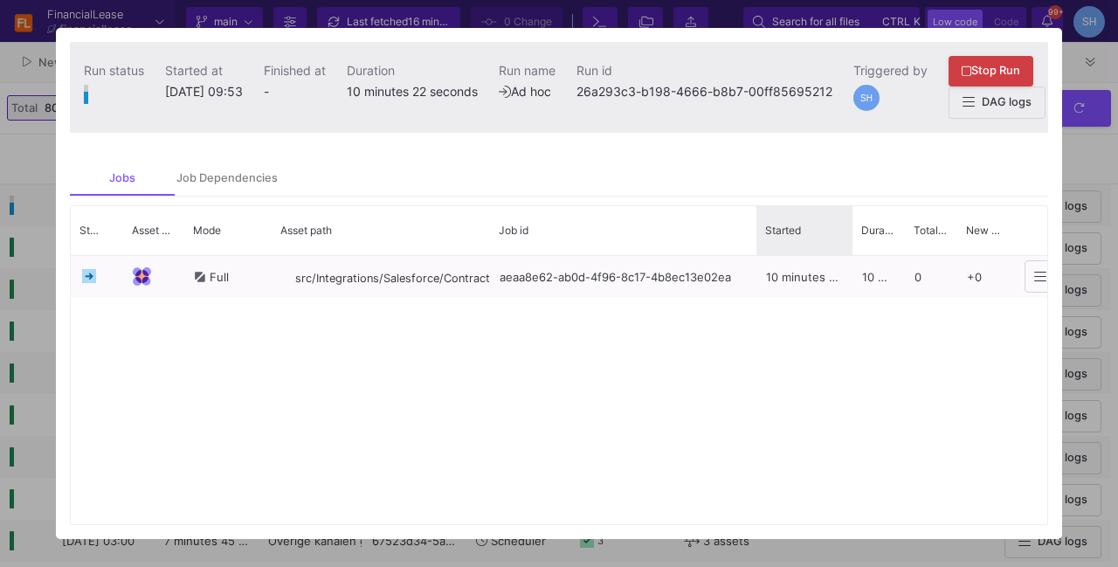
drag, startPoint x: 805, startPoint y: 231, endPoint x: 849, endPoint y: 228, distance: 43.8
click at [849, 228] on div at bounding box center [852, 230] width 7 height 49
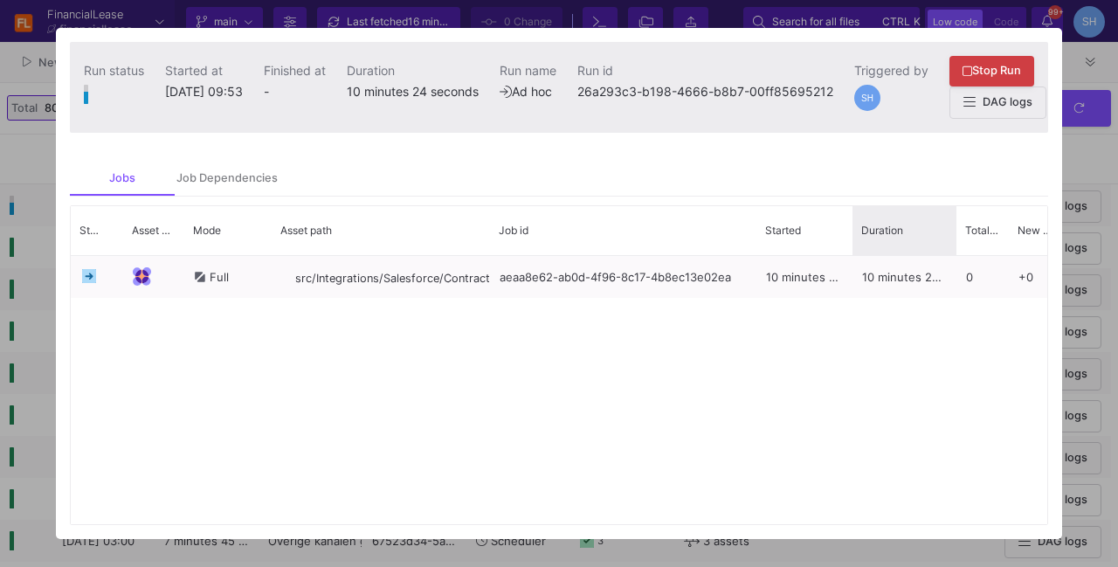
drag, startPoint x: 904, startPoint y: 230, endPoint x: 955, endPoint y: 228, distance: 51.6
click at [955, 228] on div "Status Asset Type" at bounding box center [623, 230] width 1104 height 49
click at [1073, 149] on div at bounding box center [559, 283] width 1118 height 567
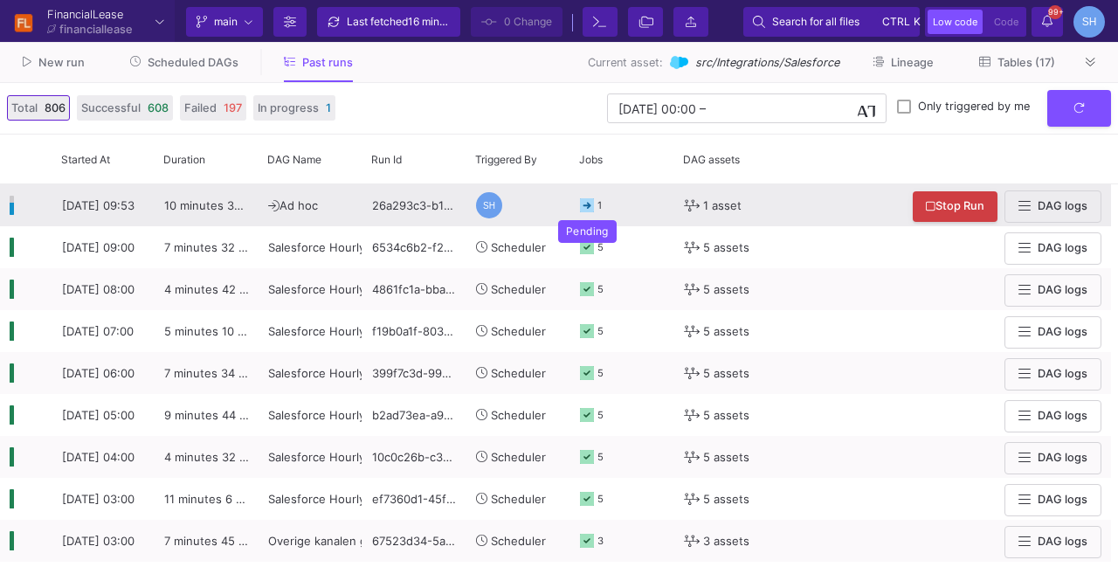
click at [588, 203] on icon at bounding box center [587, 205] width 14 height 14
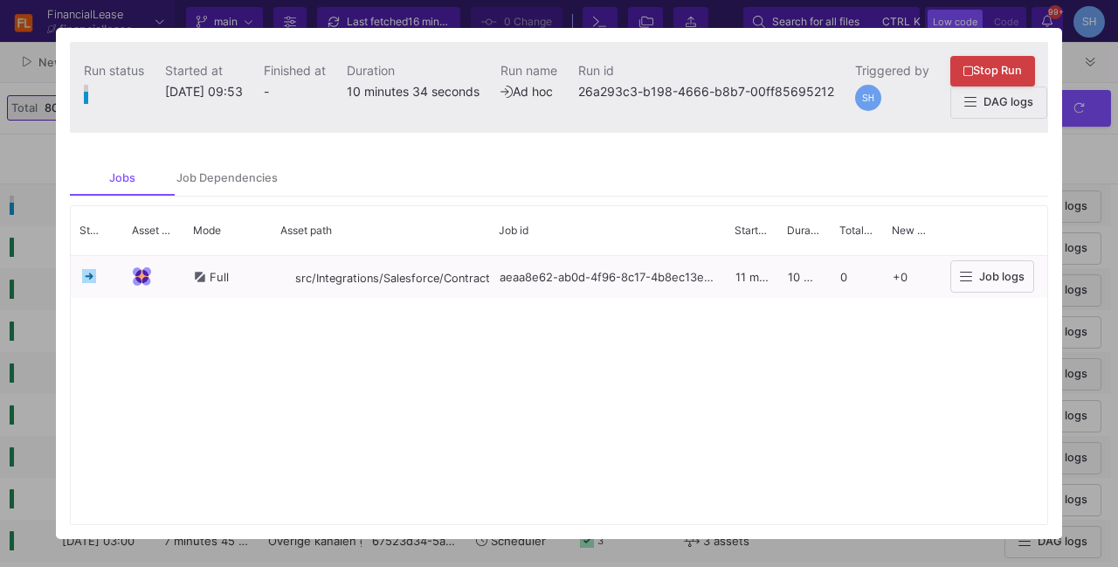
click at [1097, 153] on div at bounding box center [559, 283] width 1118 height 567
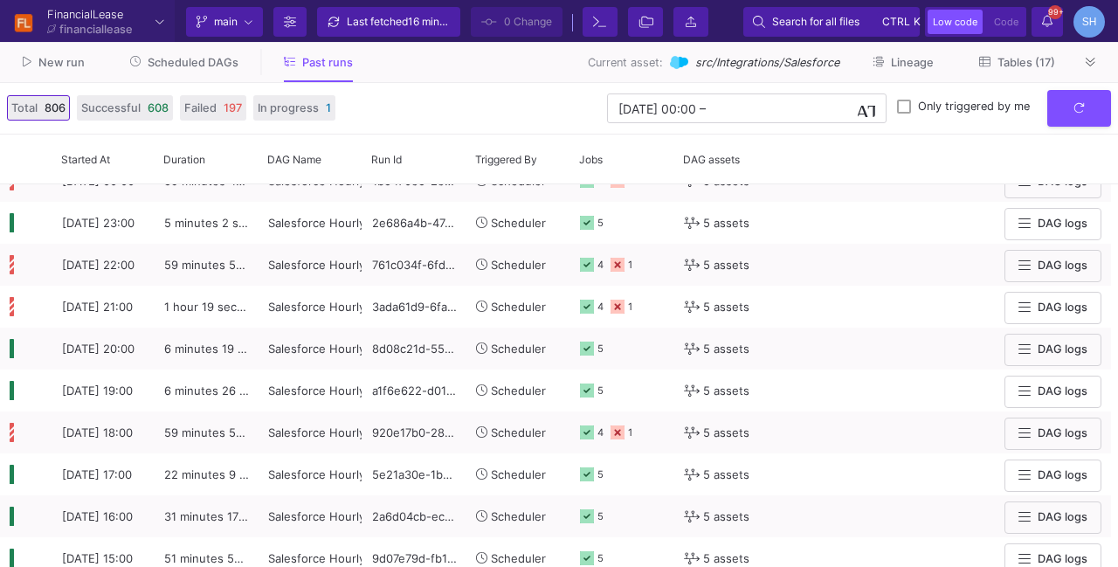
scroll to position [422, 0]
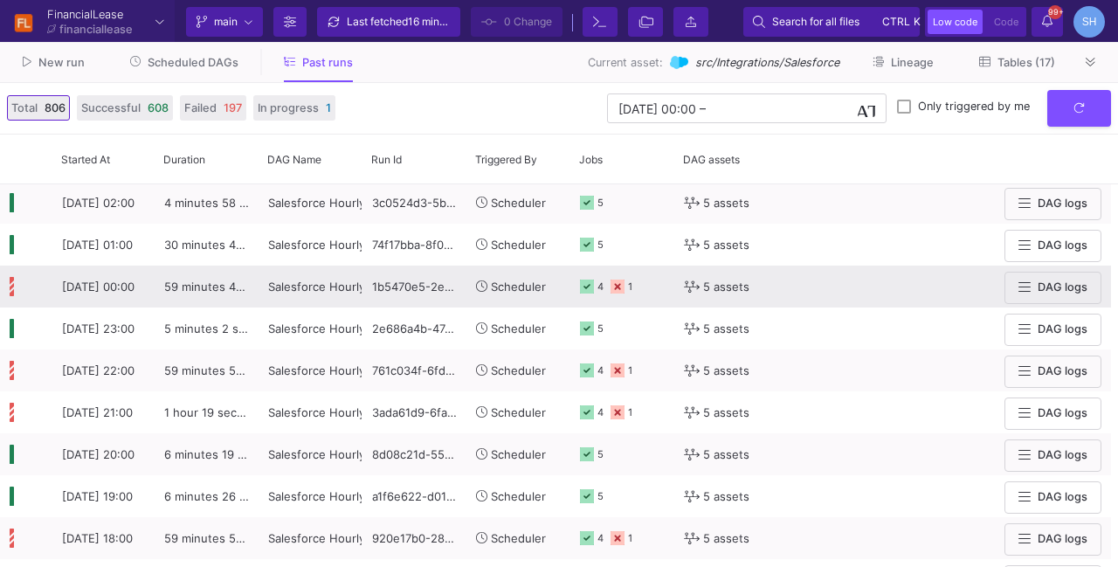
click at [604, 286] on div "4 1" at bounding box center [622, 286] width 85 height 40
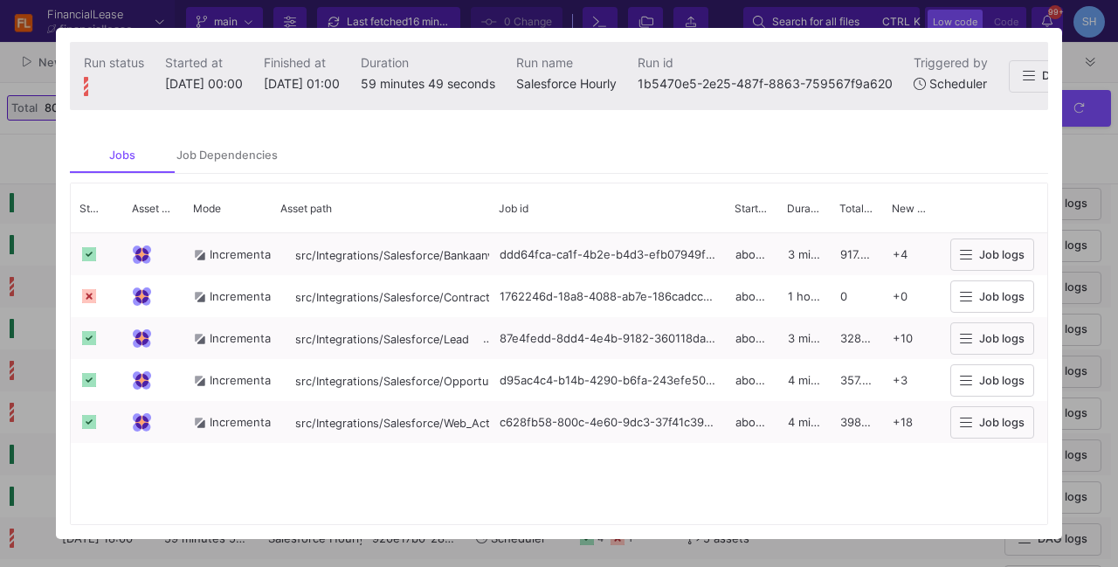
click at [1090, 142] on div at bounding box center [559, 283] width 1118 height 567
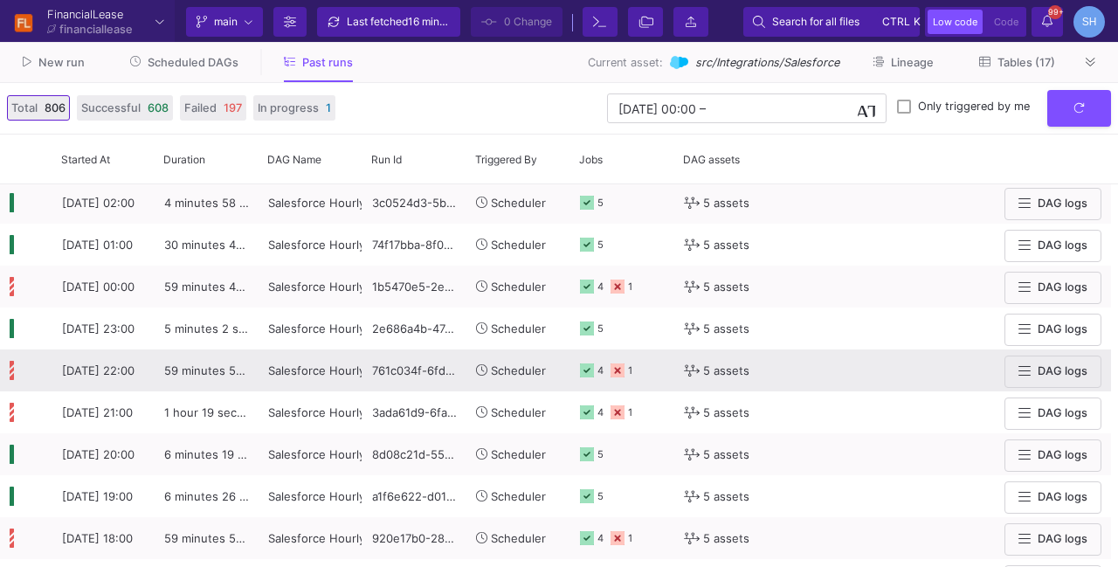
click at [605, 376] on div "4 1" at bounding box center [622, 370] width 85 height 40
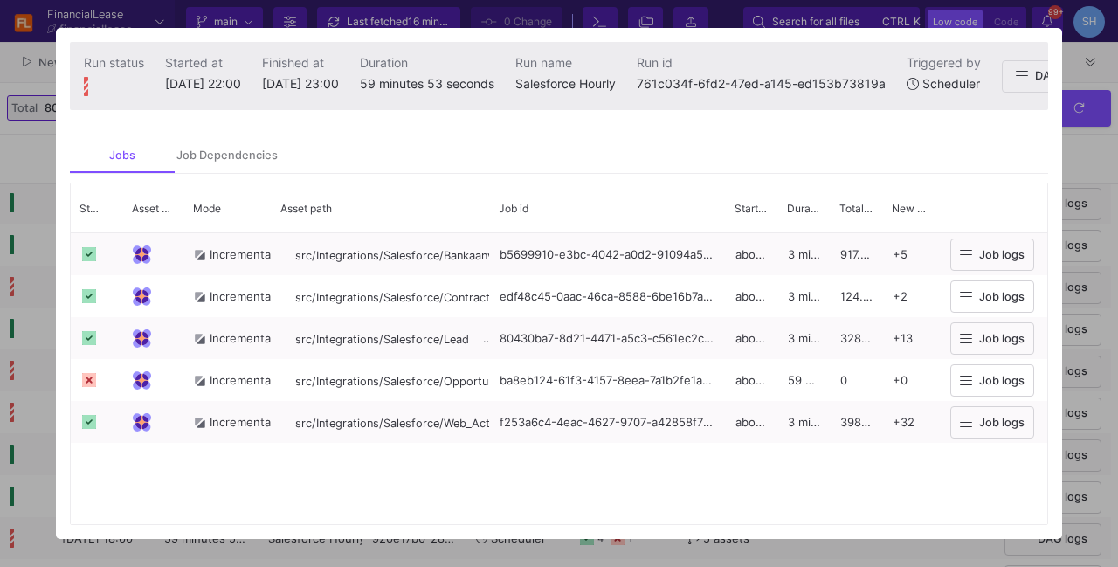
click at [1075, 157] on div at bounding box center [559, 283] width 1118 height 567
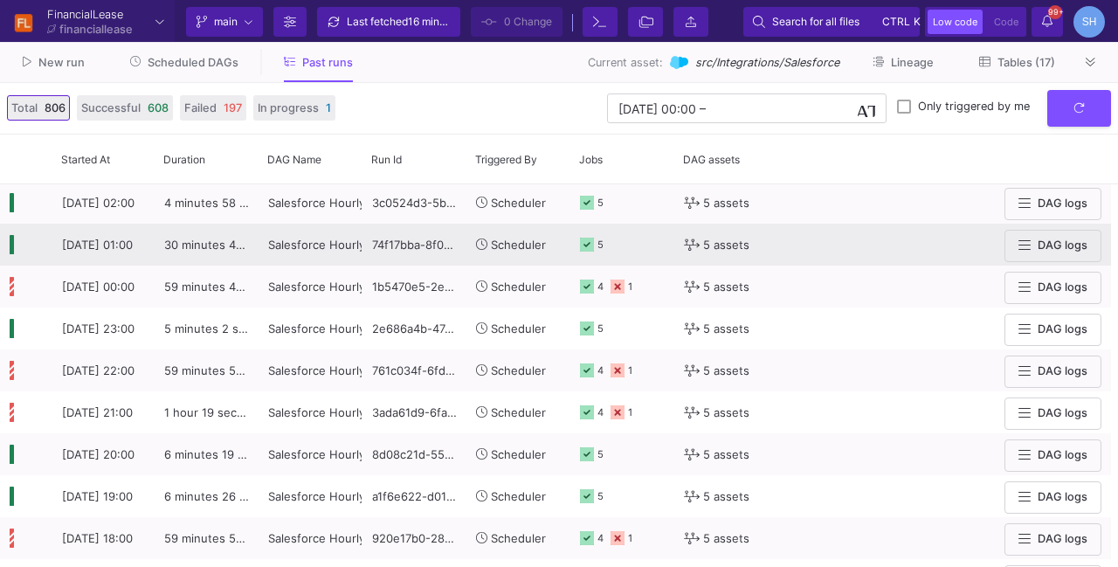
click at [582, 242] on icon at bounding box center [587, 245] width 14 height 14
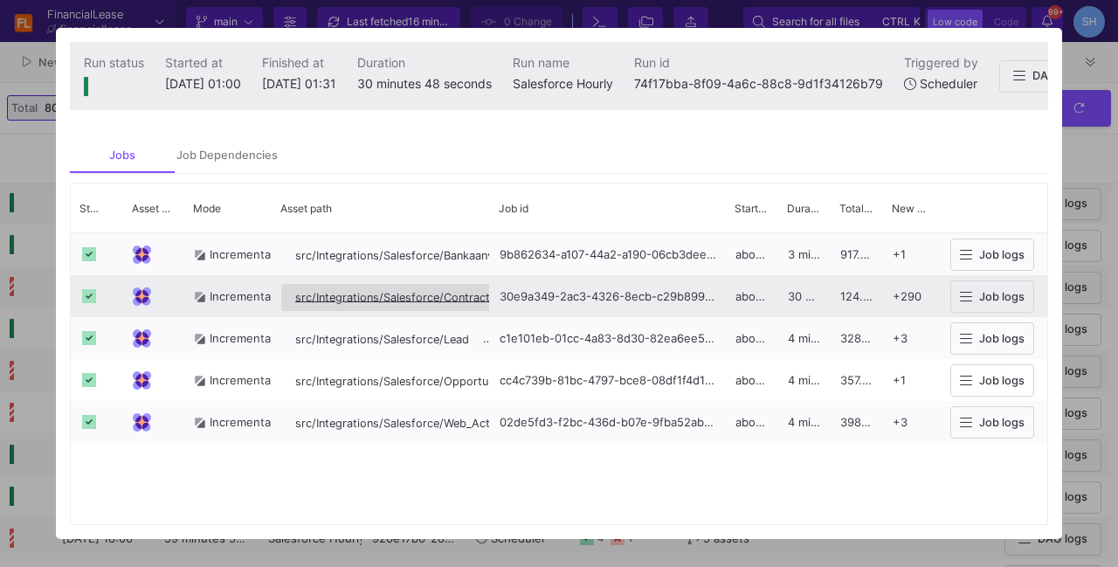
click at [453, 298] on span "src/Integrations/Salesforce/Contracten__c" at bounding box center [407, 297] width 224 height 13
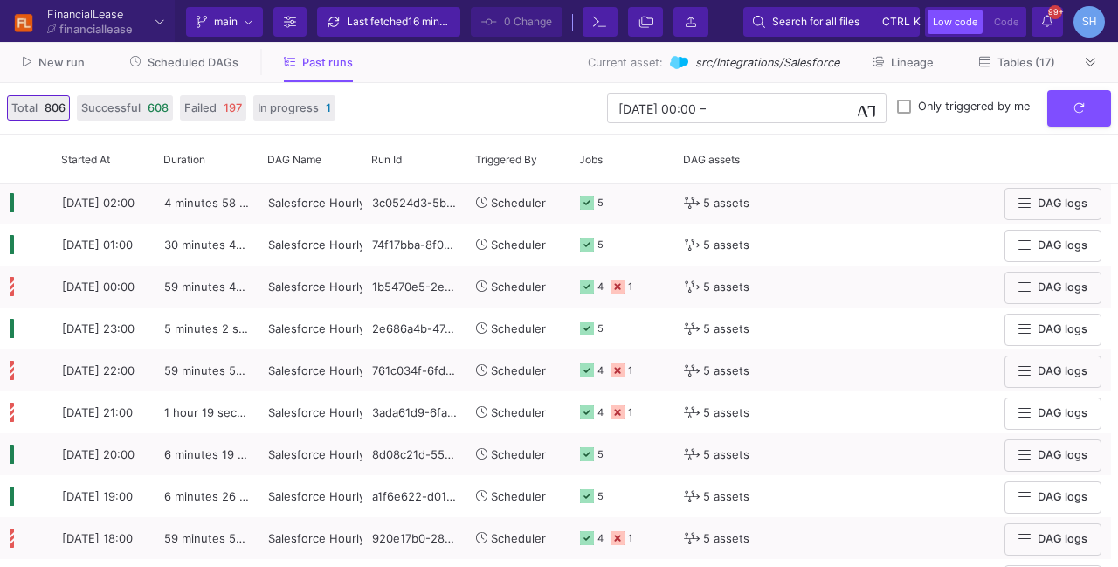
scroll to position [0, 0]
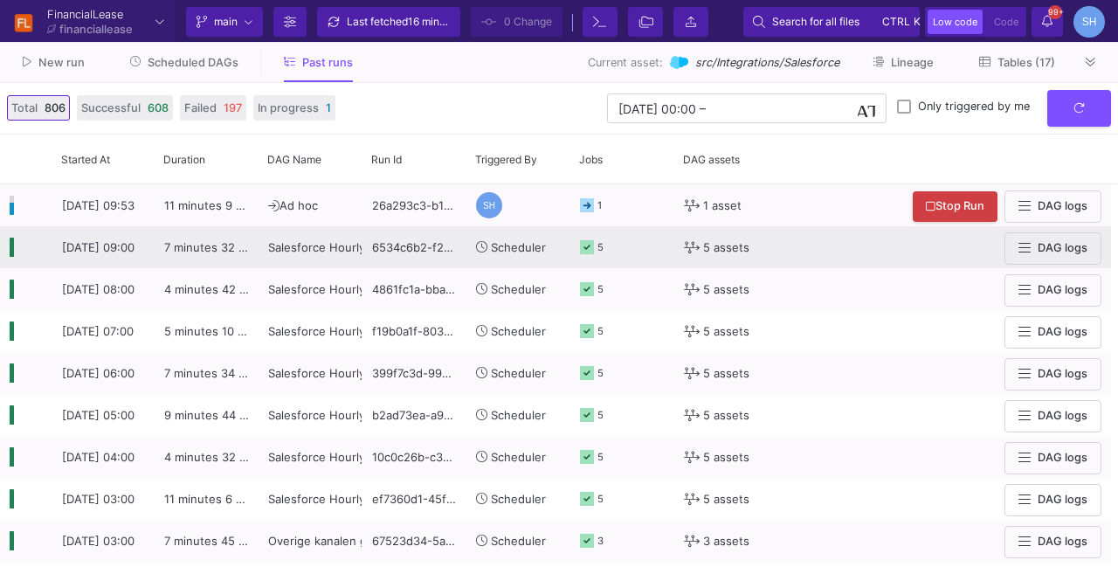
click at [614, 254] on div "5" at bounding box center [622, 247] width 85 height 40
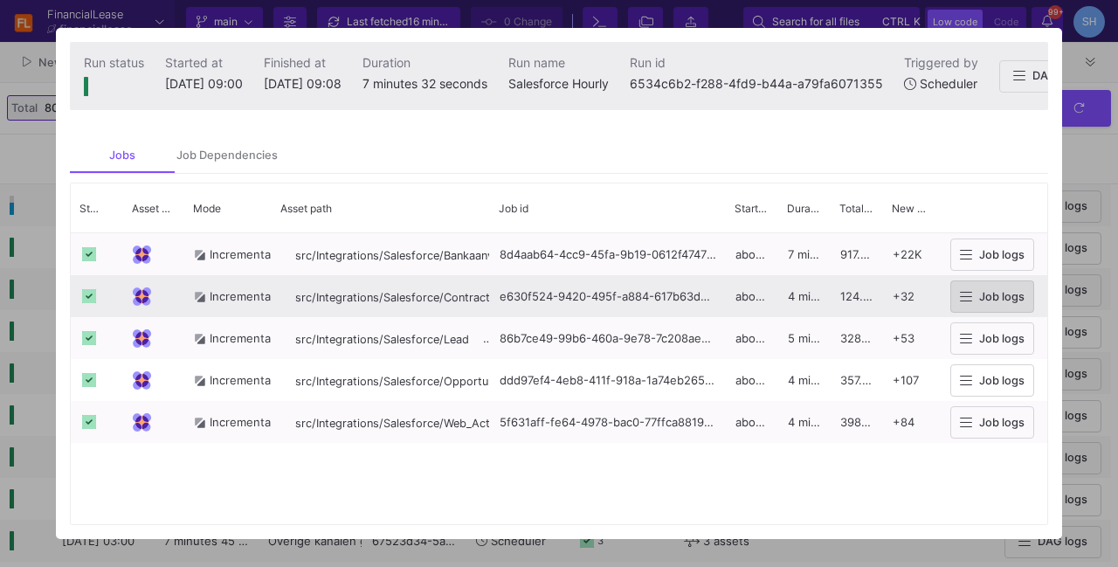
click at [980, 301] on span "Job logs" at bounding box center [1001, 296] width 45 height 13
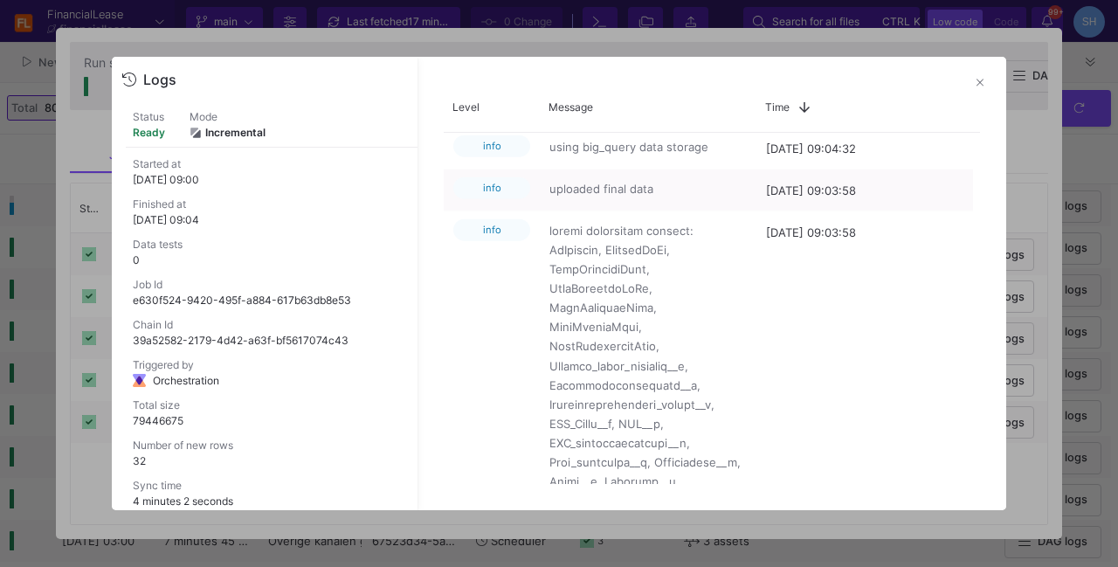
scroll to position [253, 0]
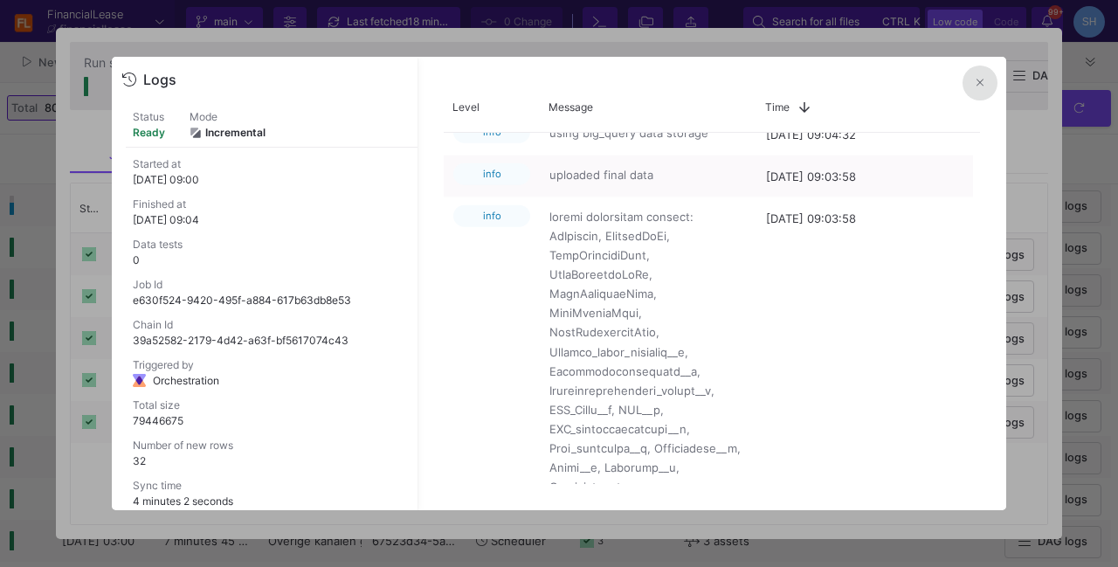
click at [980, 83] on icon at bounding box center [979, 82] width 7 height 7
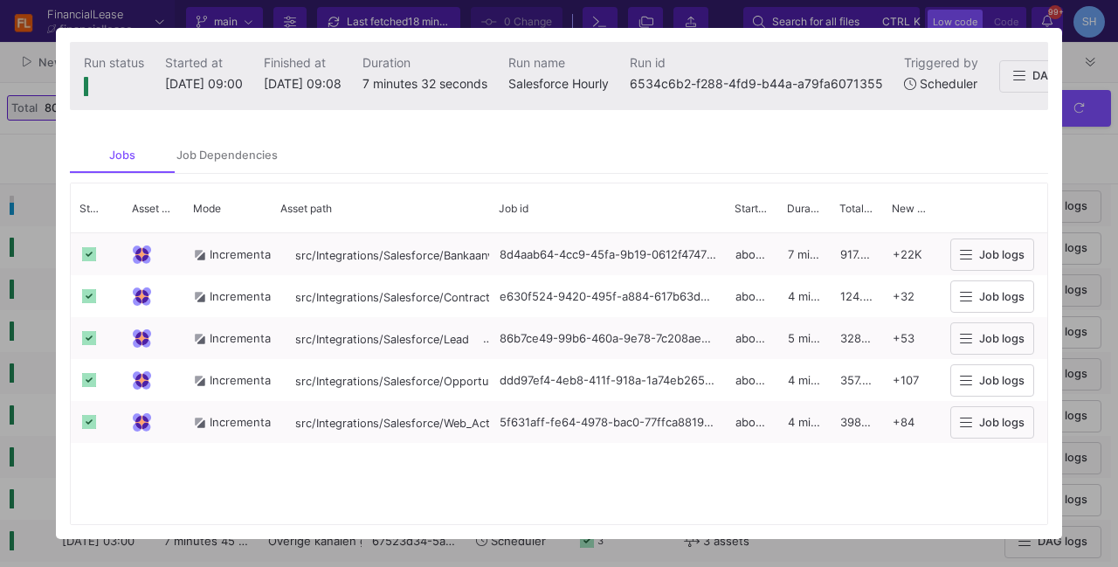
click at [1071, 158] on div at bounding box center [559, 283] width 1118 height 567
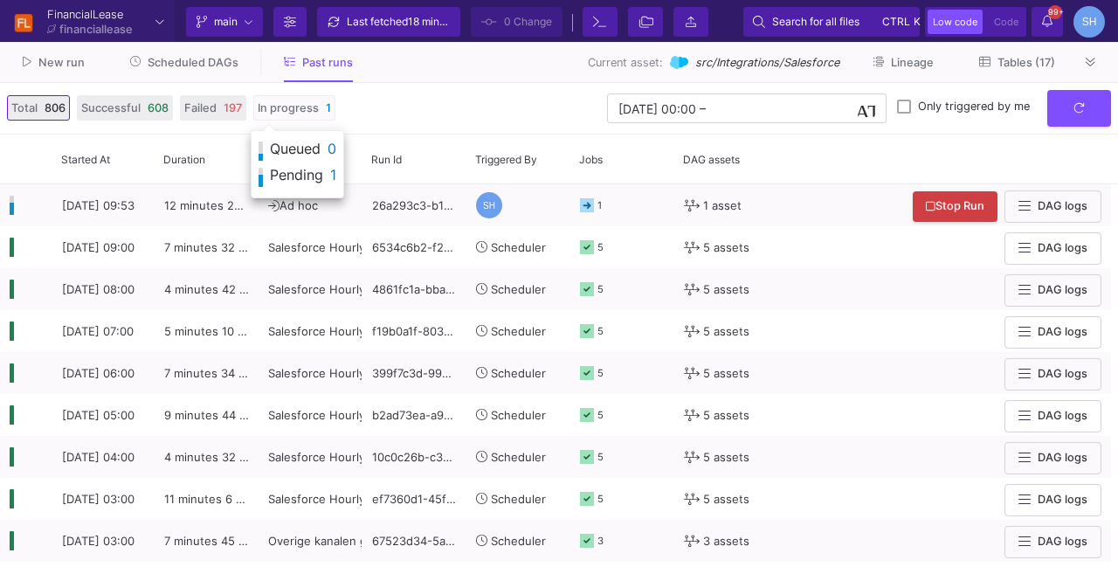
click at [321, 95] on button "In progress 1" at bounding box center [294, 107] width 82 height 25
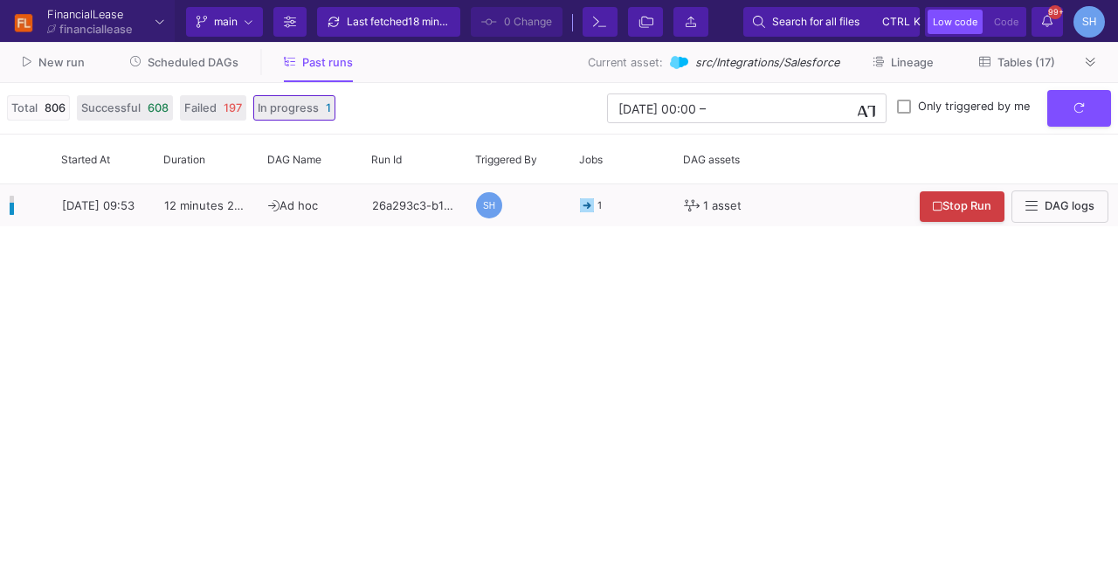
click at [46, 102] on span "806" at bounding box center [55, 108] width 21 height 17
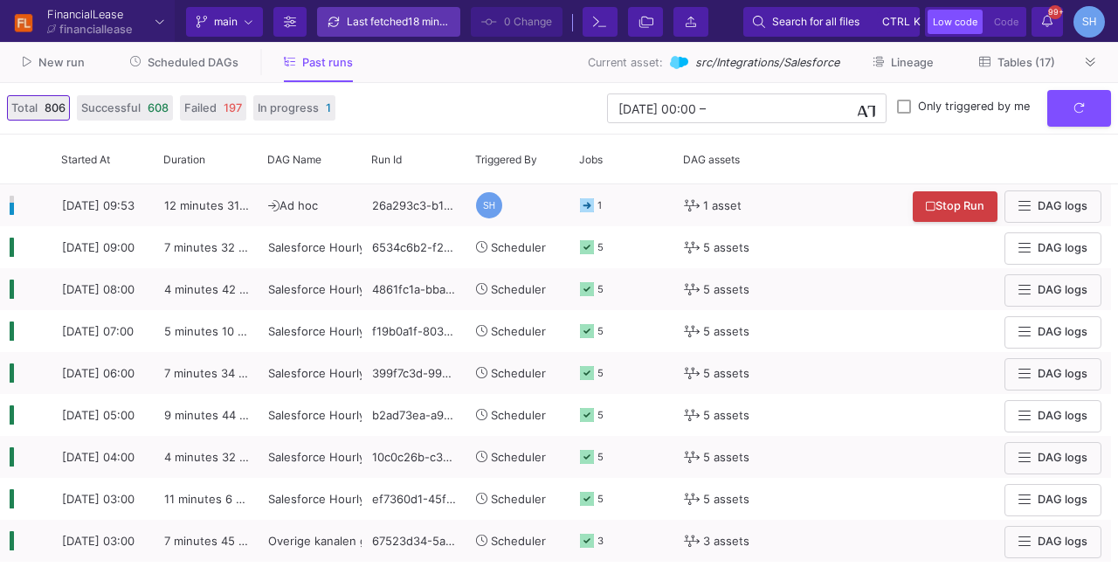
click at [392, 15] on div "Last fetched 18 minutes ago" at bounding box center [399, 22] width 105 height 26
click at [415, 25] on span "less than a minute ago" at bounding box center [462, 21] width 109 height 13
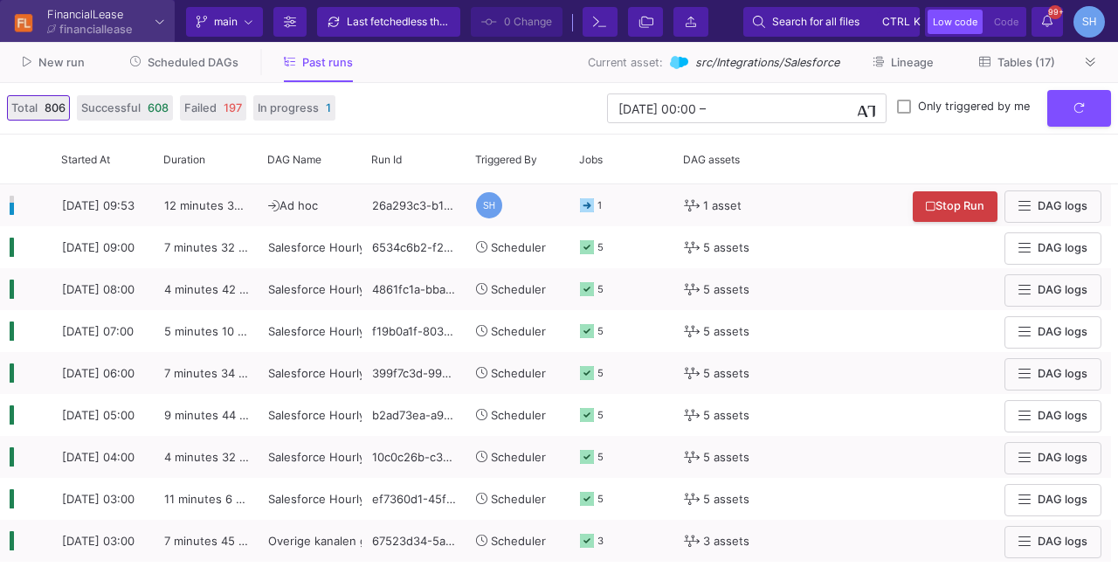
click at [126, 21] on div "FinancialLease financiallease" at bounding box center [85, 21] width 96 height 25
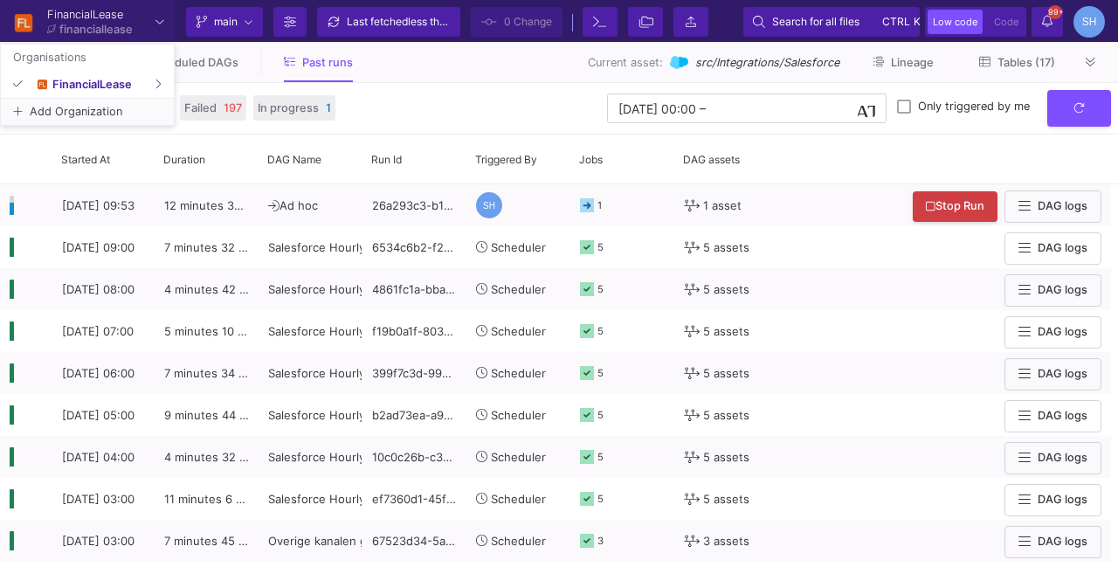
click at [388, 72] on div at bounding box center [559, 283] width 1118 height 567
click at [395, 114] on y42-orchestration-past-runs-form "[DATE] 00:00 [DATE] 00:00 – End datetime [DATE] Only triggered by me" at bounding box center [726, 109] width 769 height 38
click at [1098, 62] on button at bounding box center [1091, 62] width 26 height 26
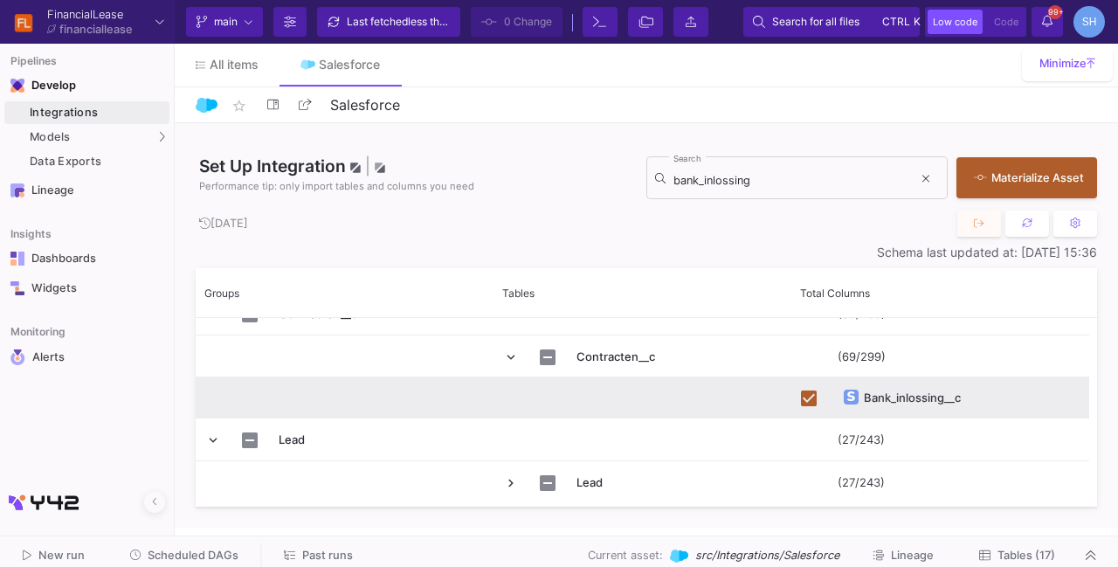
scroll to position [16, 0]
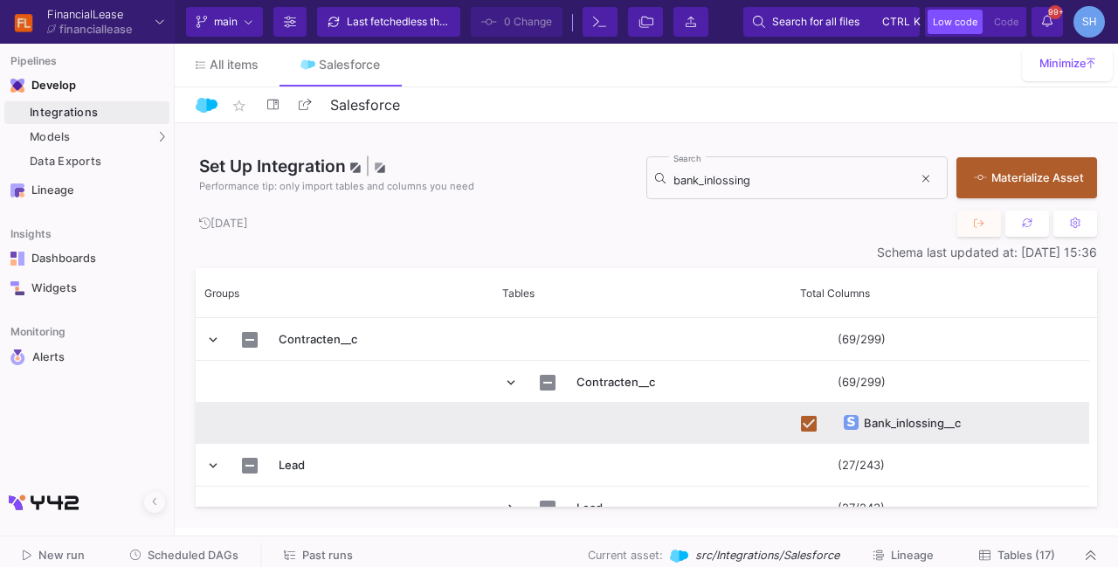
click at [571, 165] on div "Set Up Integration | Performance tip: only import tables and columns you need" at bounding box center [421, 178] width 451 height 48
click at [543, 245] on div "Set Up Integration | Performance tip: only import tables and columns you need b…" at bounding box center [646, 325] width 901 height 404
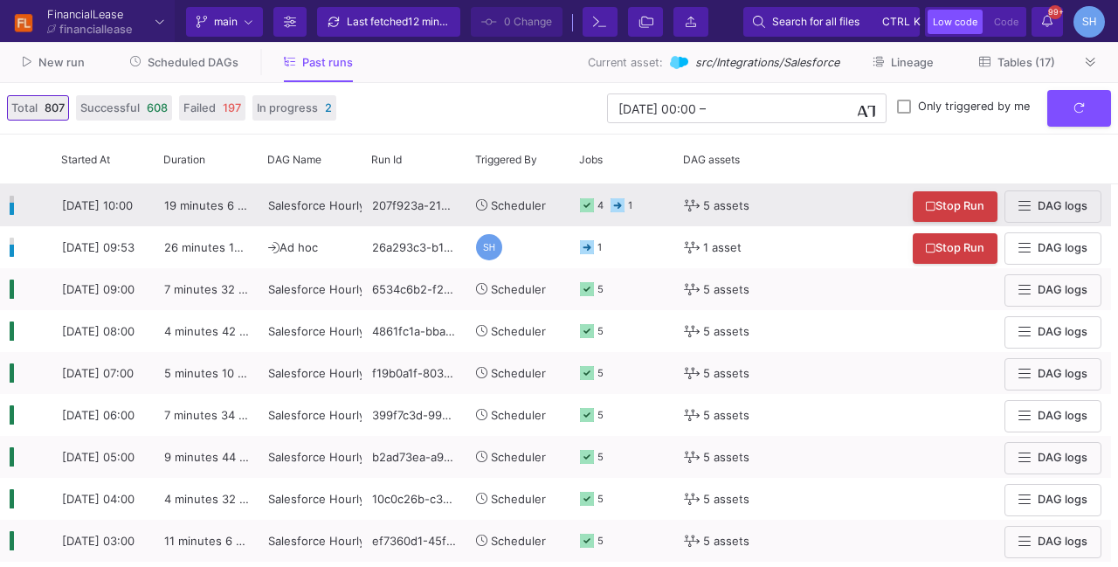
click at [614, 212] on icon at bounding box center [617, 205] width 14 height 14
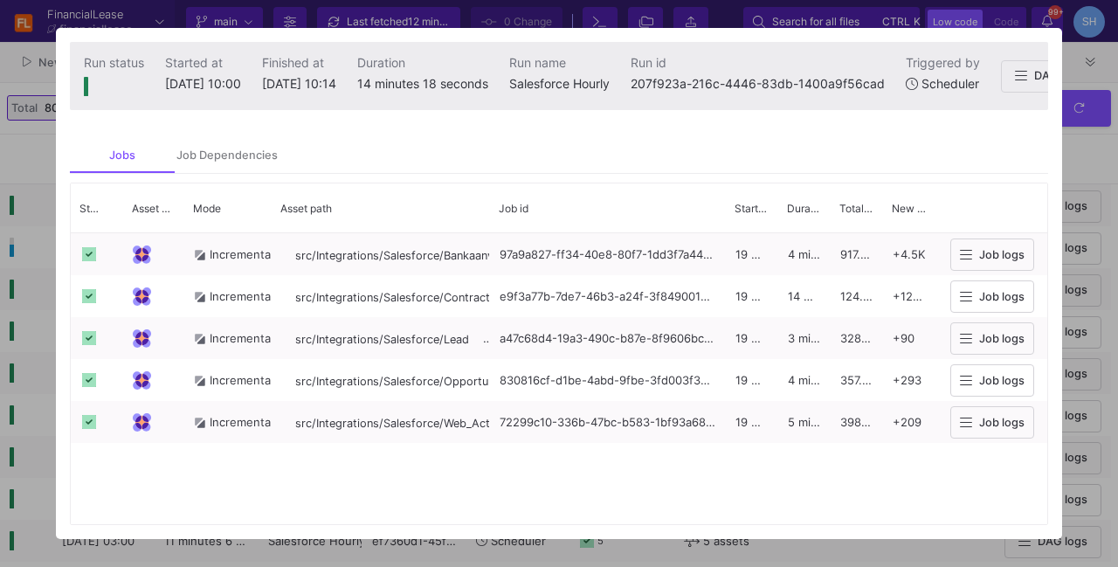
click at [1104, 179] on div at bounding box center [559, 283] width 1118 height 567
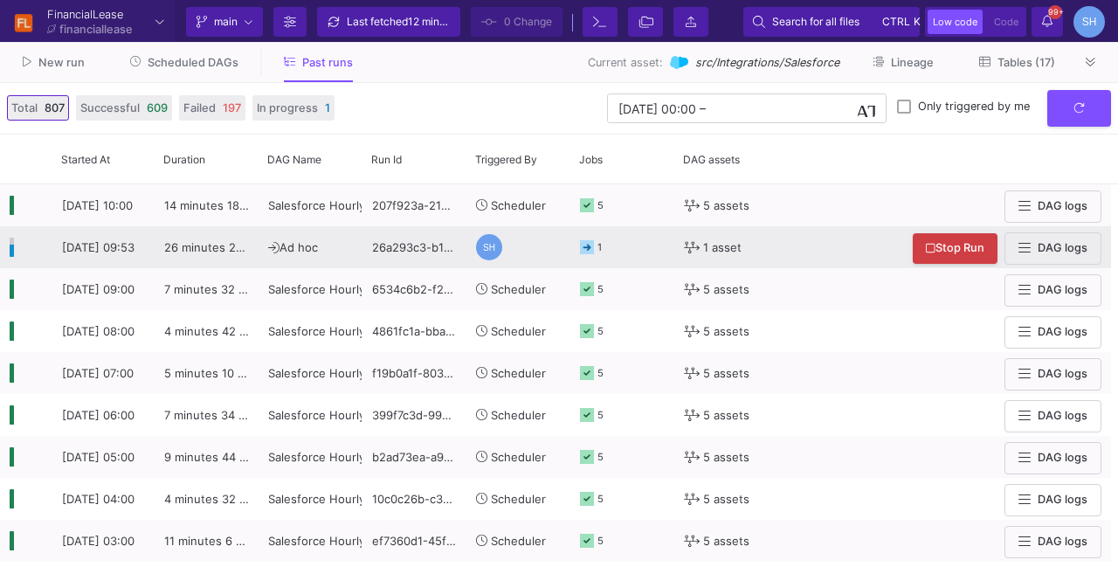
click at [621, 244] on div "1" at bounding box center [622, 247] width 85 height 40
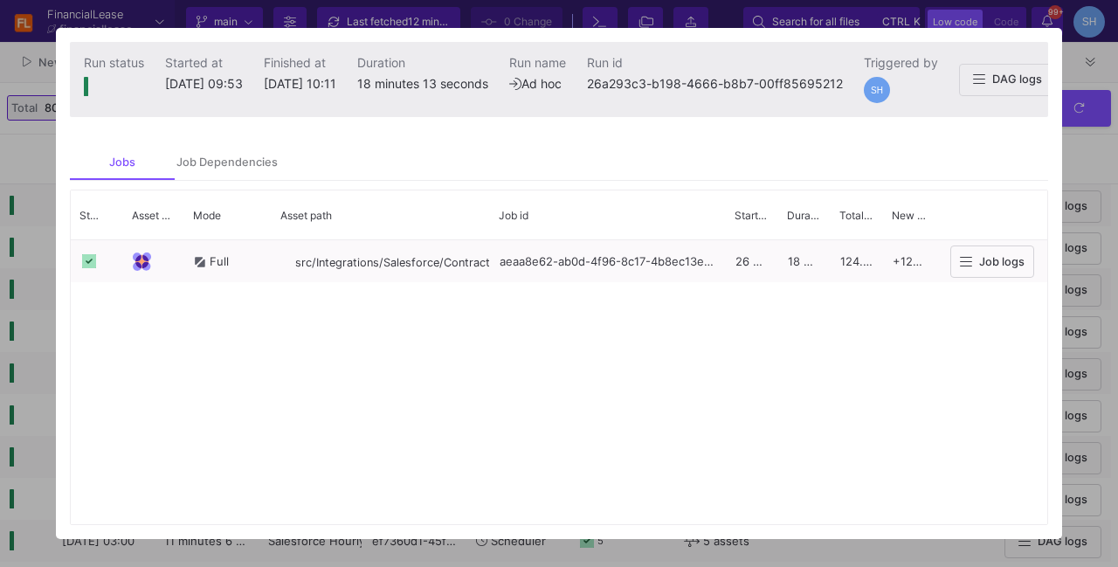
click at [1101, 165] on div at bounding box center [559, 283] width 1118 height 567
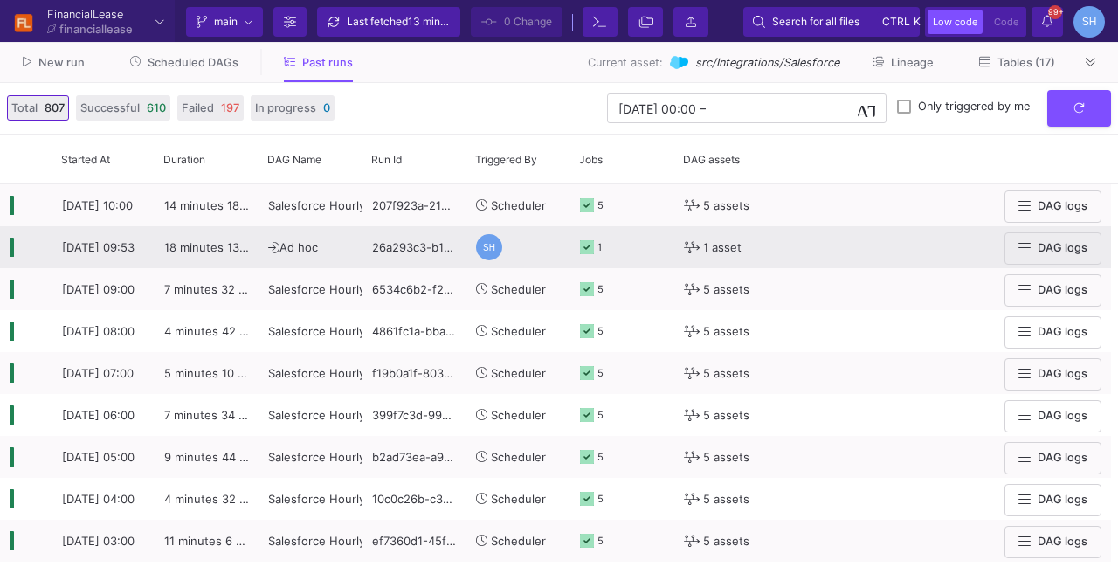
click at [611, 257] on div "1" at bounding box center [622, 247] width 85 height 40
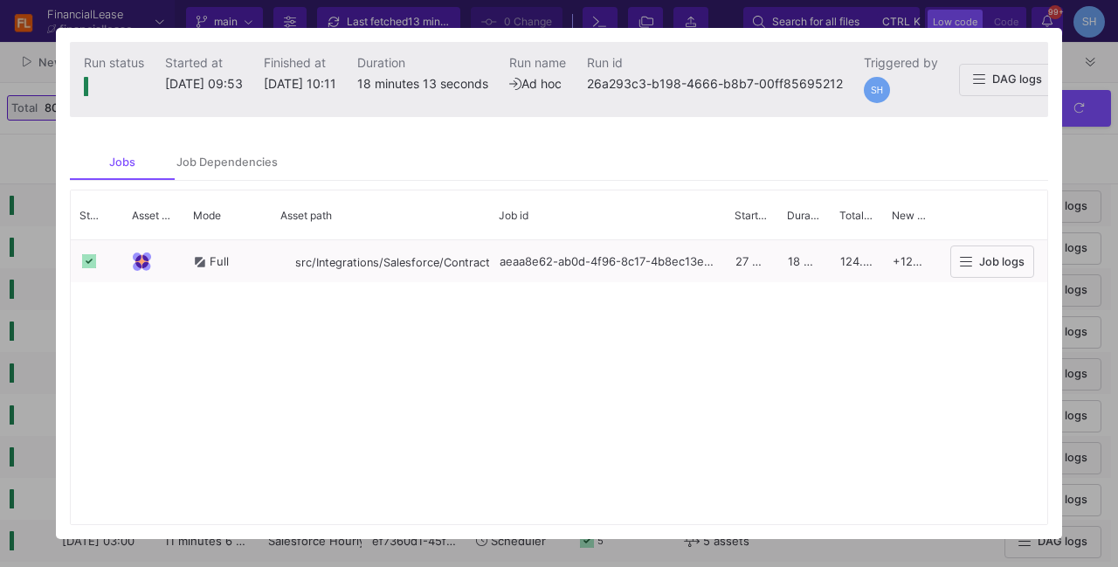
click at [1080, 153] on div at bounding box center [559, 283] width 1118 height 567
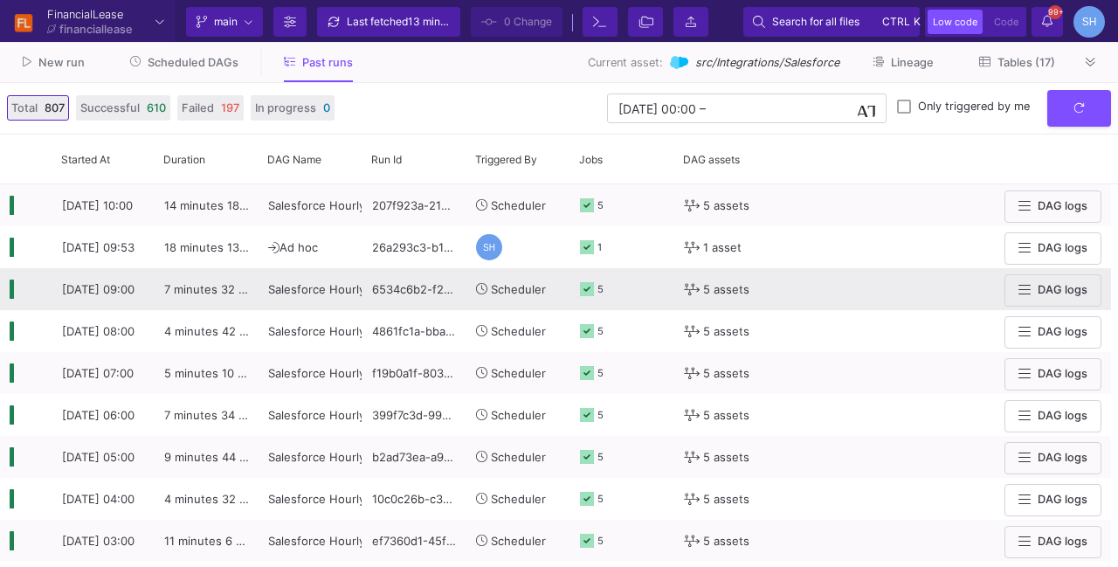
click at [709, 286] on span "5 assets" at bounding box center [726, 289] width 46 height 41
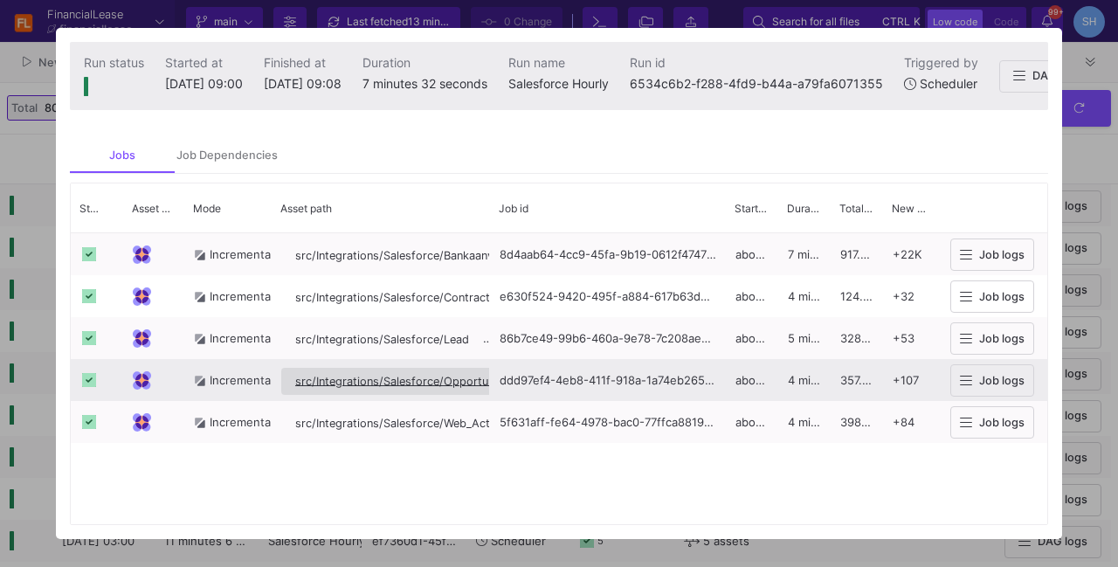
click at [430, 380] on span "src/Integrations/Salesforce/Opportunity" at bounding box center [401, 381] width 212 height 13
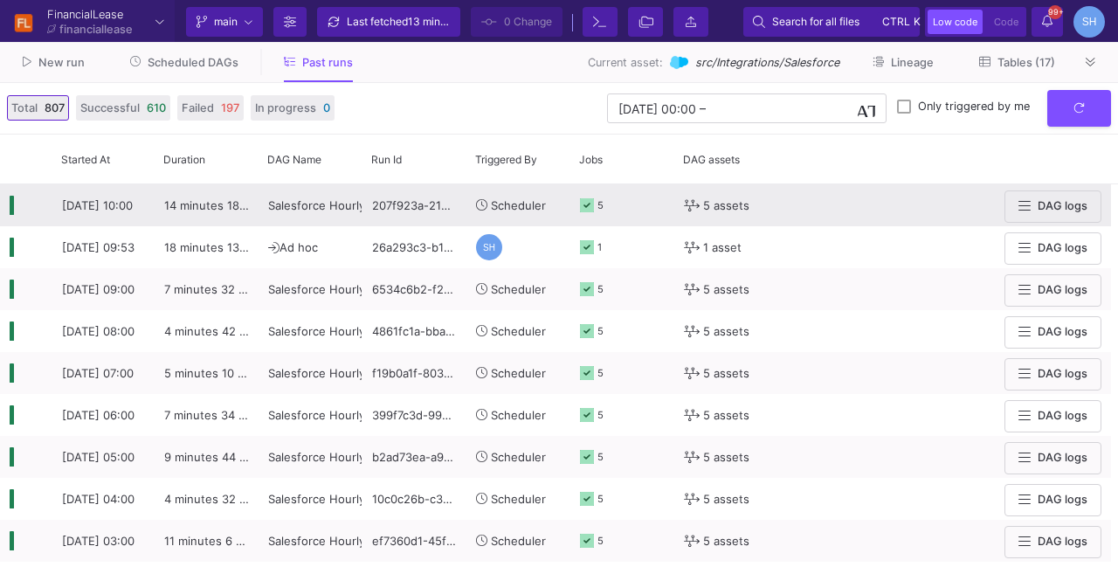
click at [665, 210] on div "5" at bounding box center [622, 205] width 104 height 42
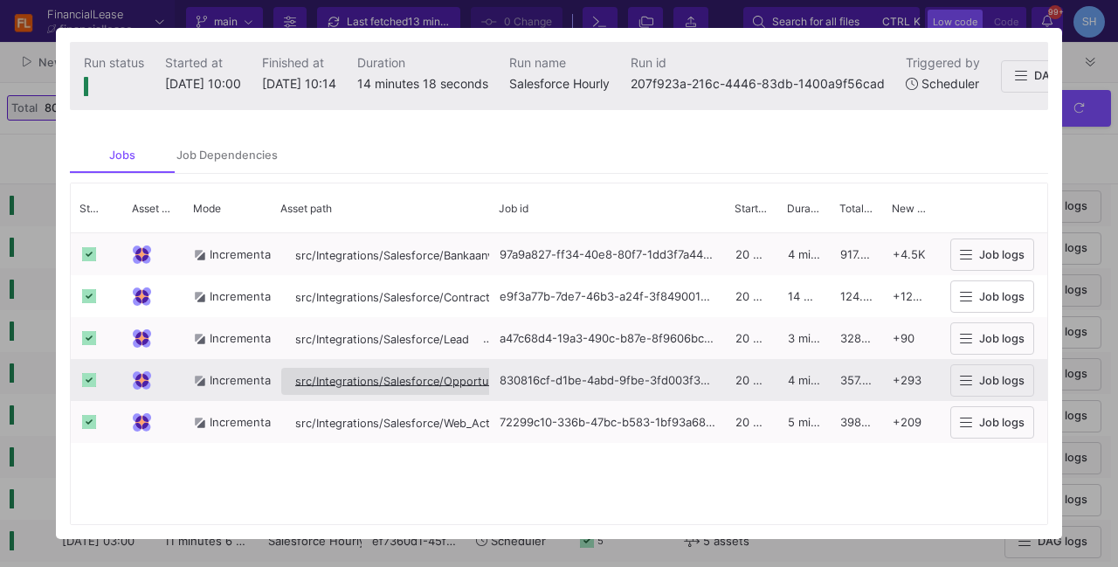
click at [367, 385] on span "src/Integrations/Salesforce/Opportunity" at bounding box center [401, 381] width 212 height 13
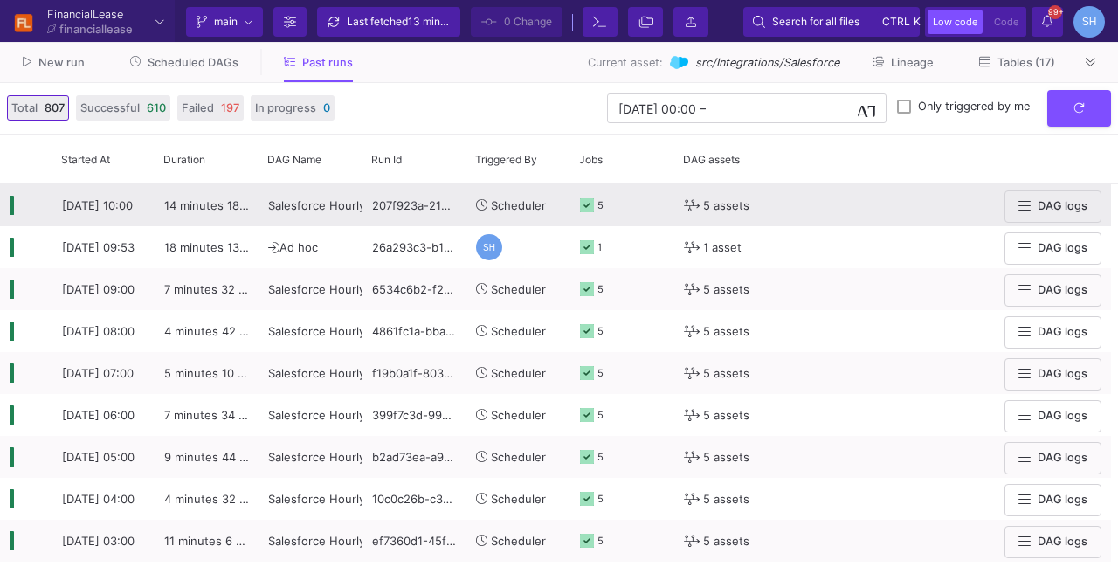
click at [711, 224] on span "5 assets" at bounding box center [726, 205] width 46 height 41
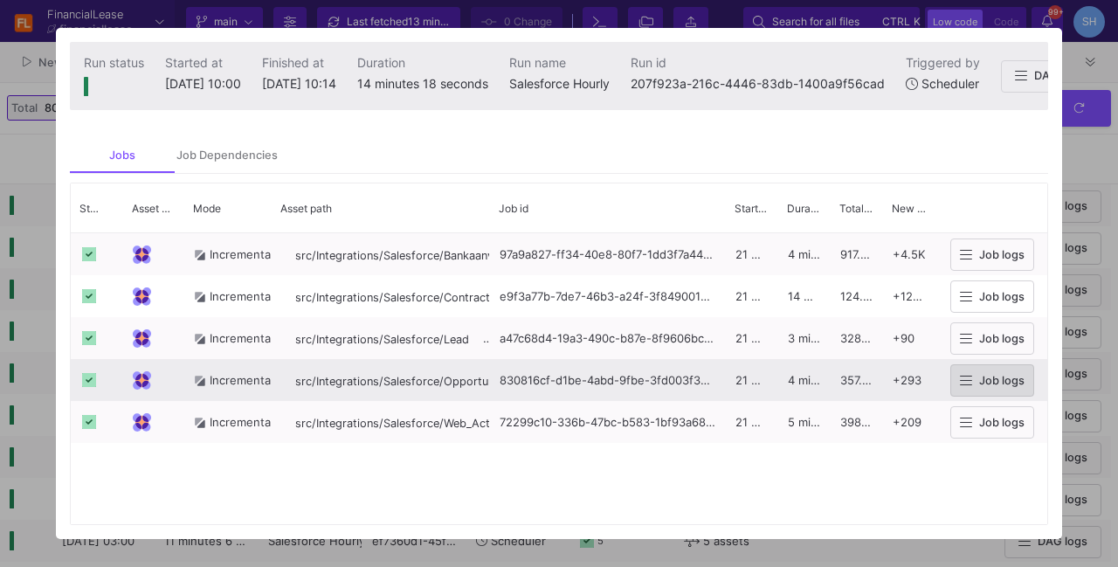
click at [961, 380] on icon at bounding box center [966, 381] width 12 height 14
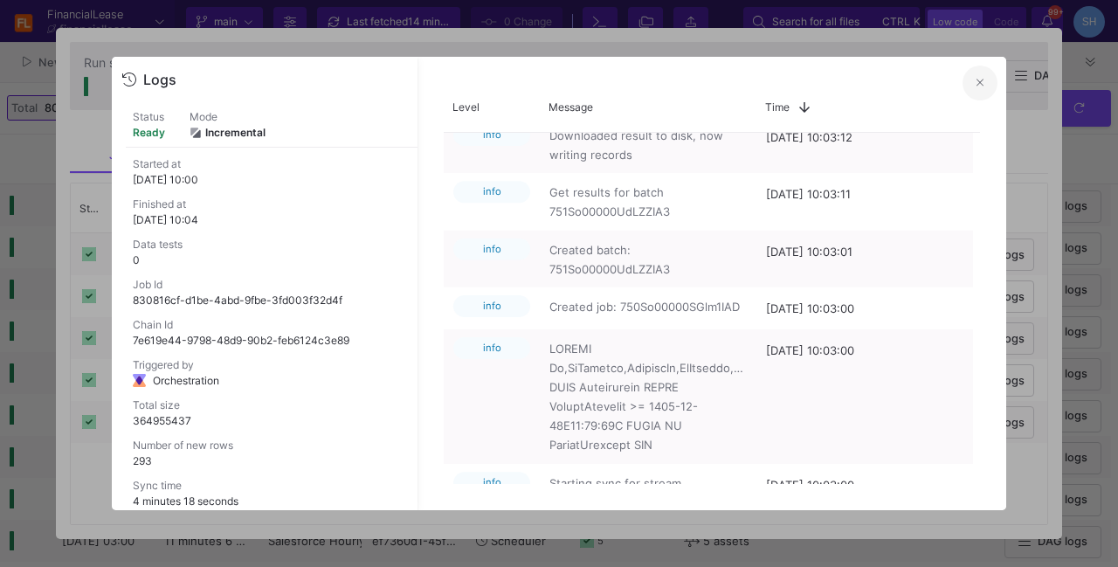
click at [982, 84] on icon at bounding box center [979, 82] width 7 height 7
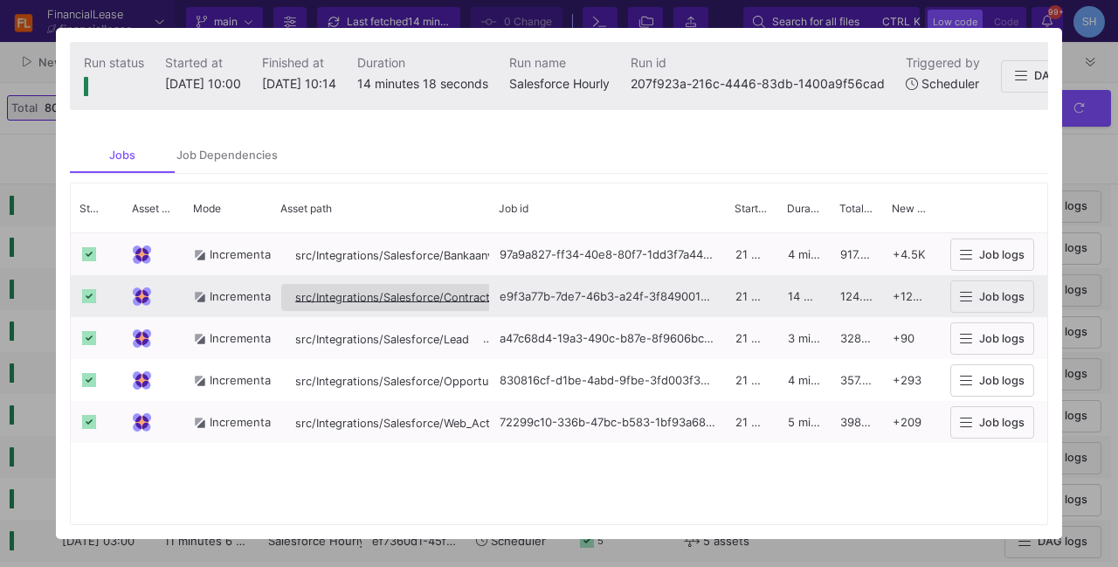
click at [475, 294] on button "src/Integrations/Salesforce/Contracten__c" at bounding box center [407, 297] width 252 height 27
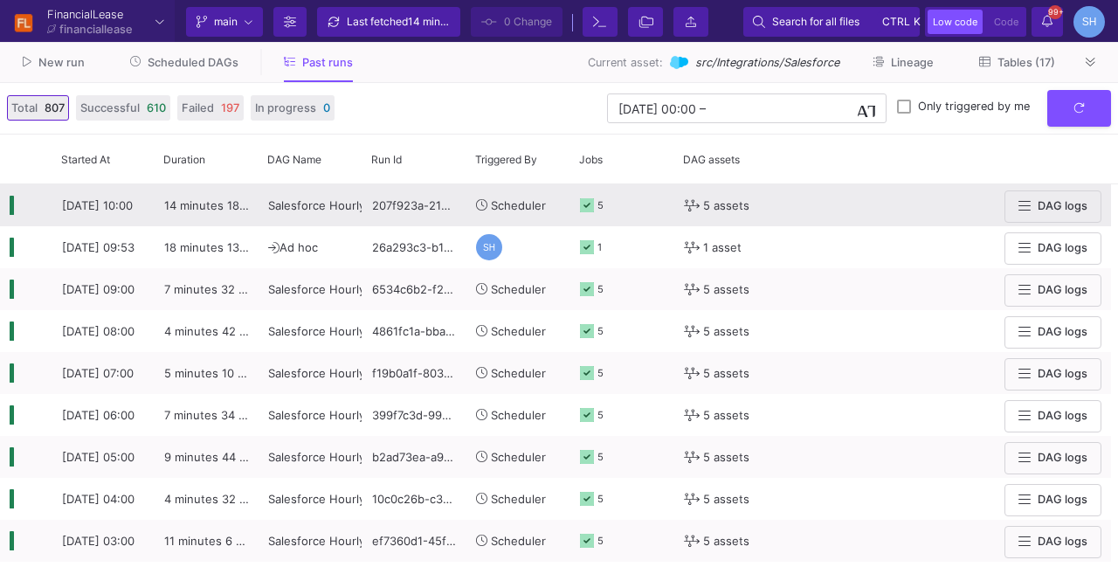
click at [608, 202] on div "5" at bounding box center [622, 205] width 85 height 40
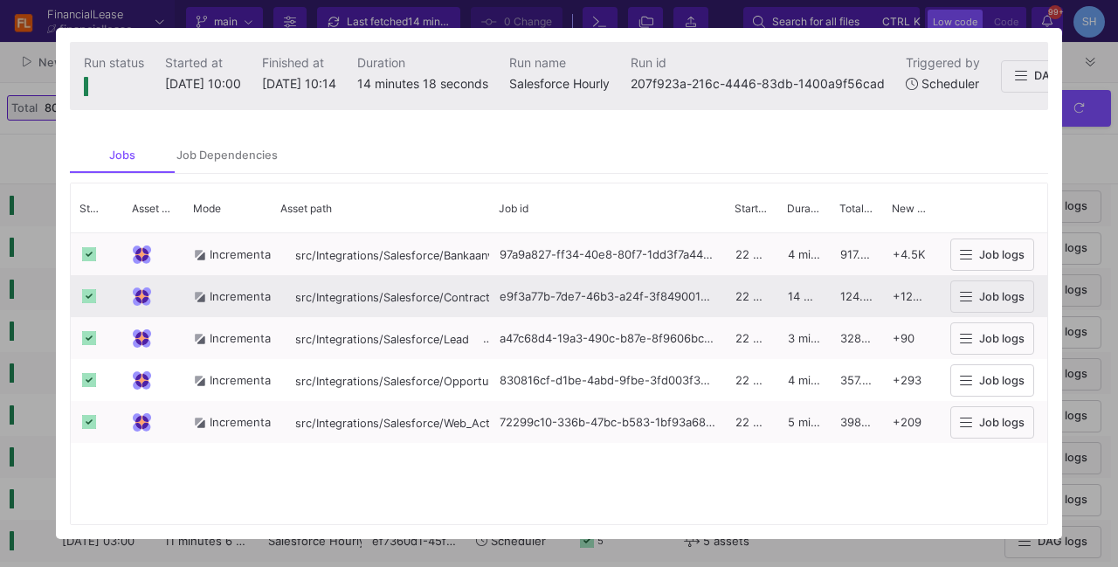
click at [981, 303] on span "Job logs" at bounding box center [1001, 296] width 45 height 13
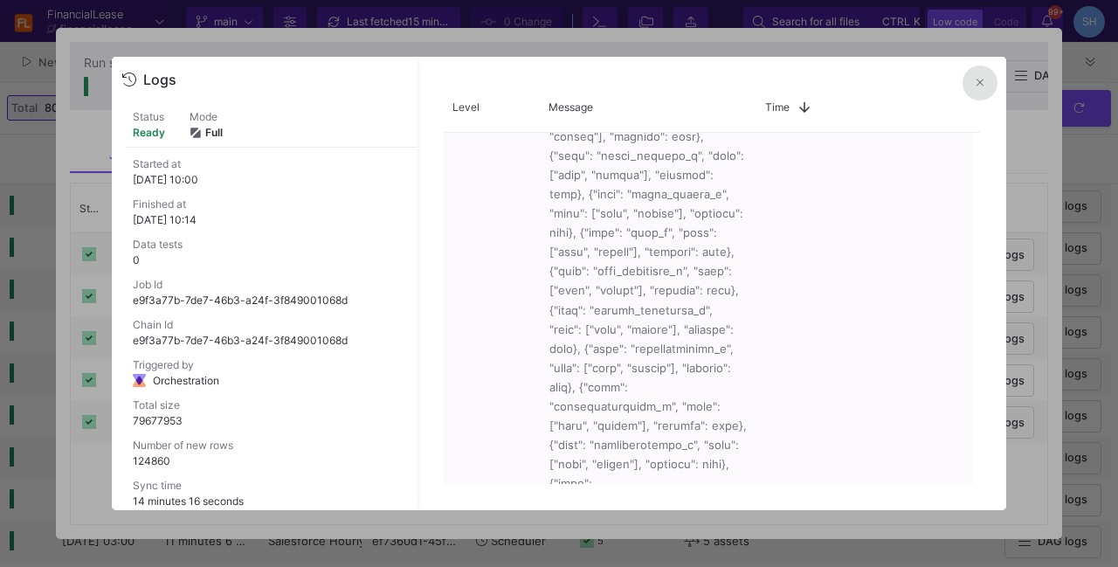
click at [985, 79] on button at bounding box center [979, 83] width 35 height 35
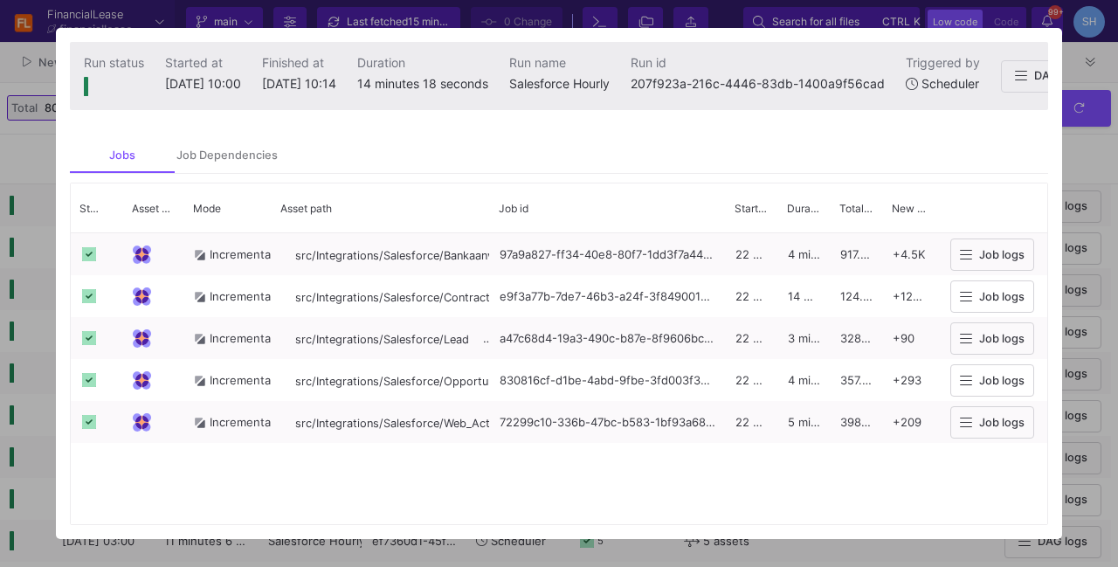
click at [1074, 158] on div at bounding box center [559, 283] width 1118 height 567
